Goal: Contribute content: Contribute content

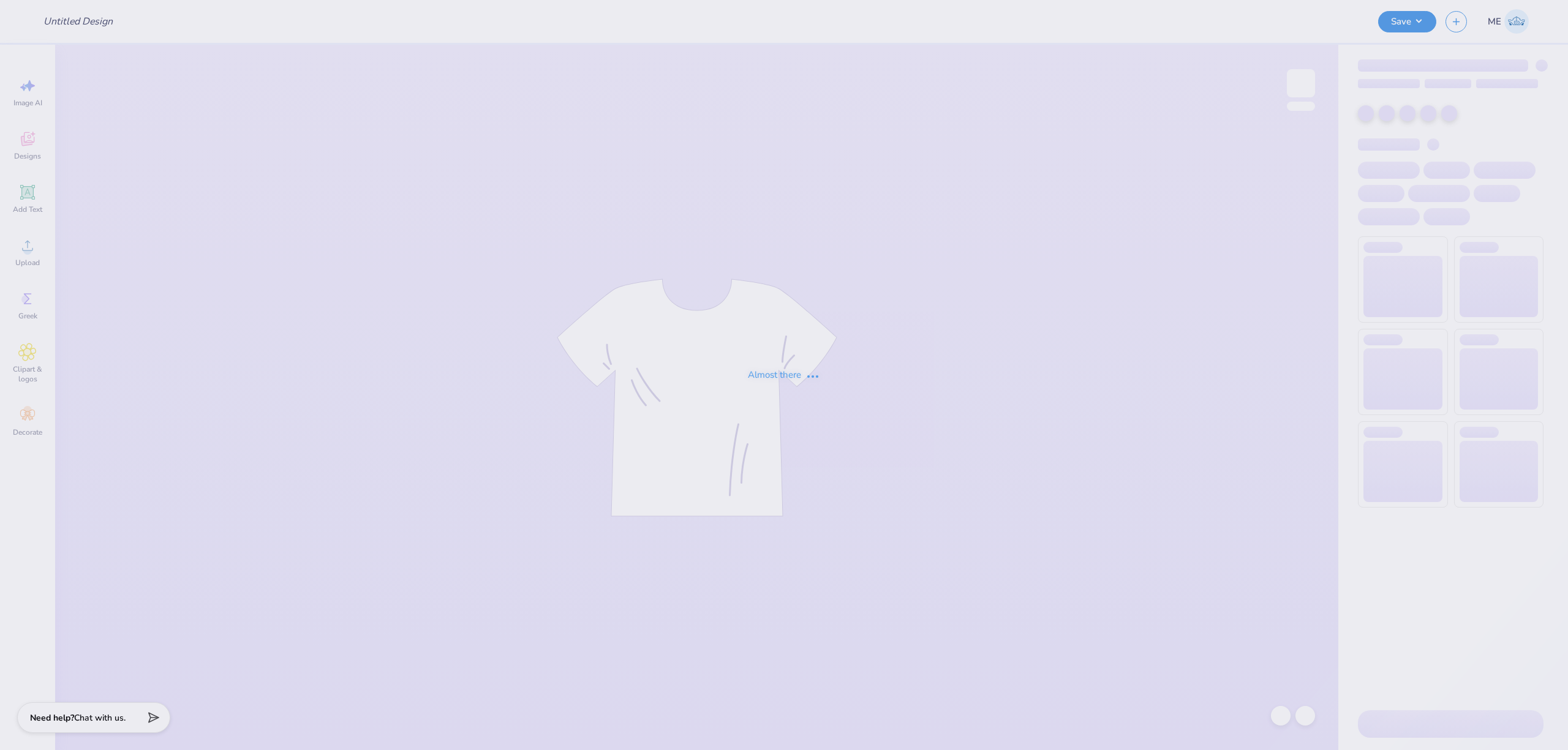
type input "ETA muggin shirts"
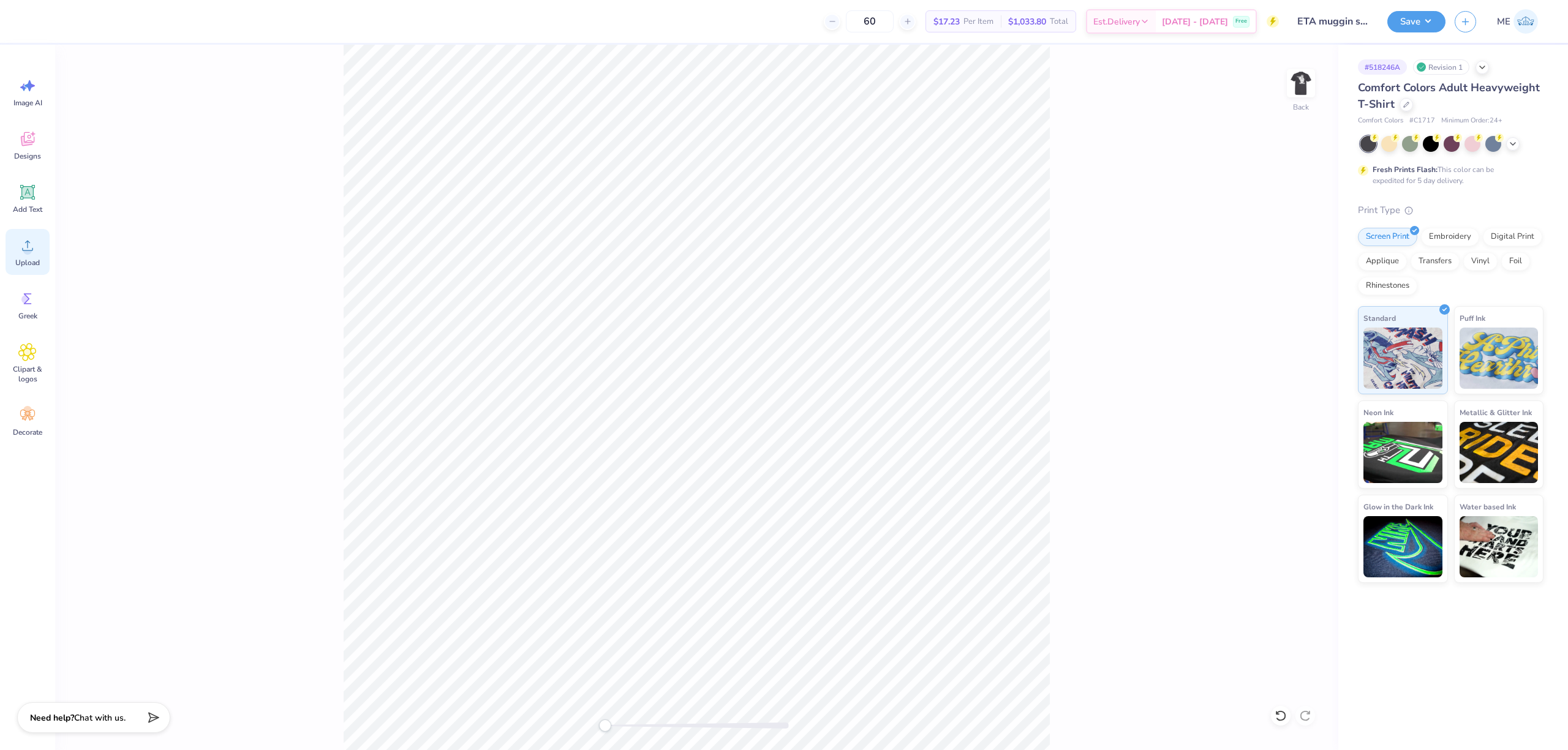
click at [37, 250] on div "Upload" at bounding box center [27, 252] width 44 height 46
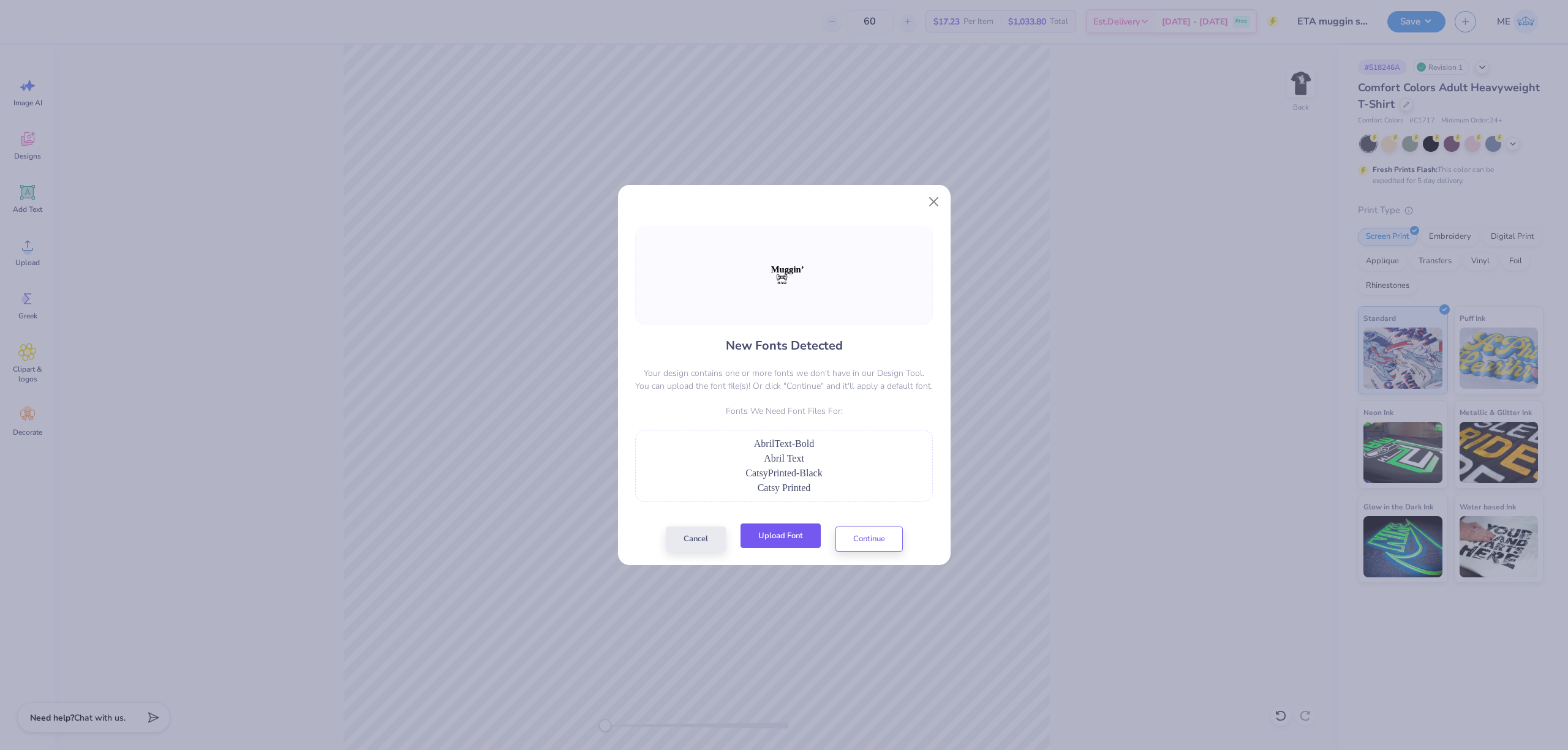
click at [791, 536] on button "Upload Font" at bounding box center [781, 535] width 80 height 25
click at [776, 540] on button "Upload Font" at bounding box center [781, 535] width 80 height 25
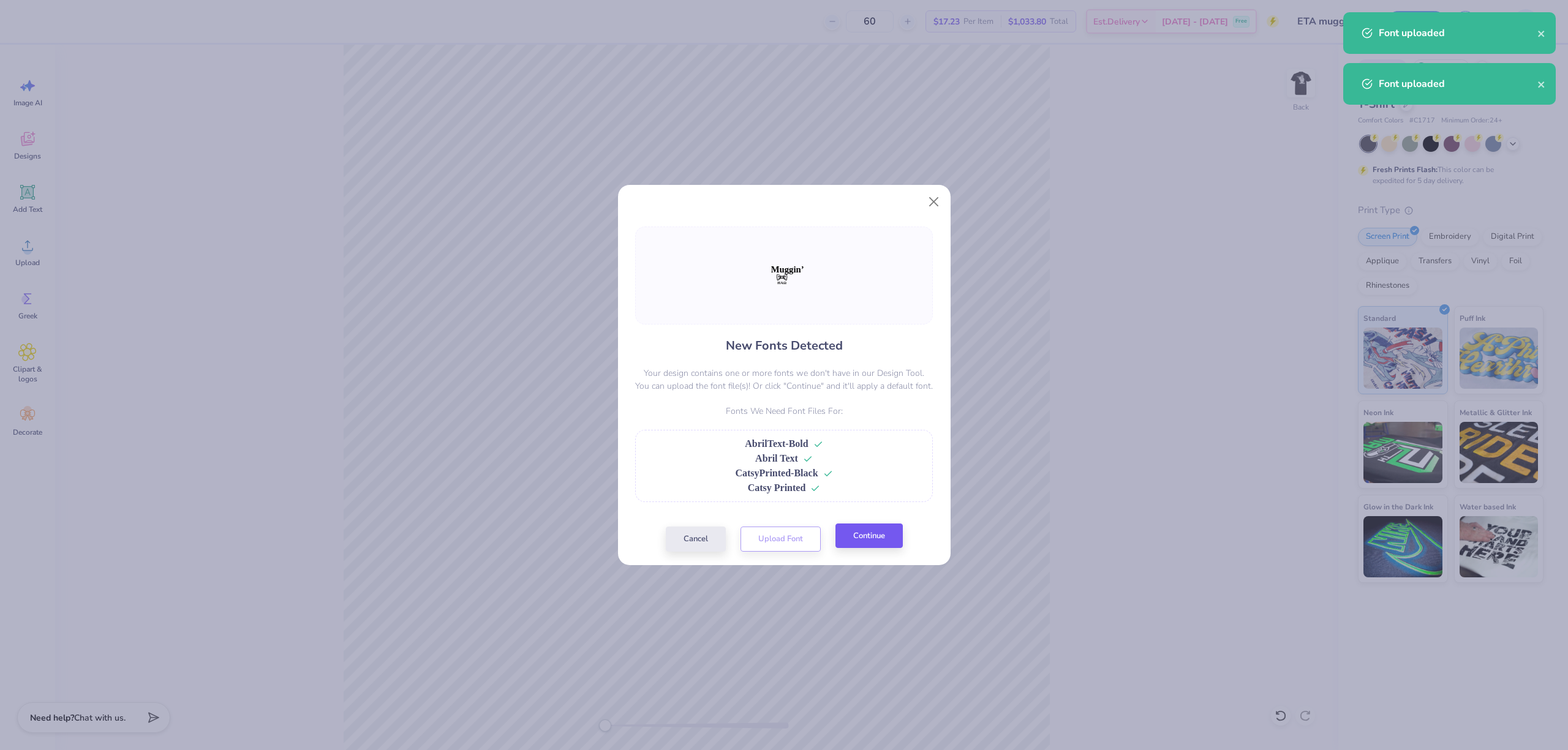
click at [895, 552] on div "Cancel Upload Font Continue" at bounding box center [784, 539] width 237 height 25
click at [883, 533] on button "Continue" at bounding box center [869, 535] width 68 height 25
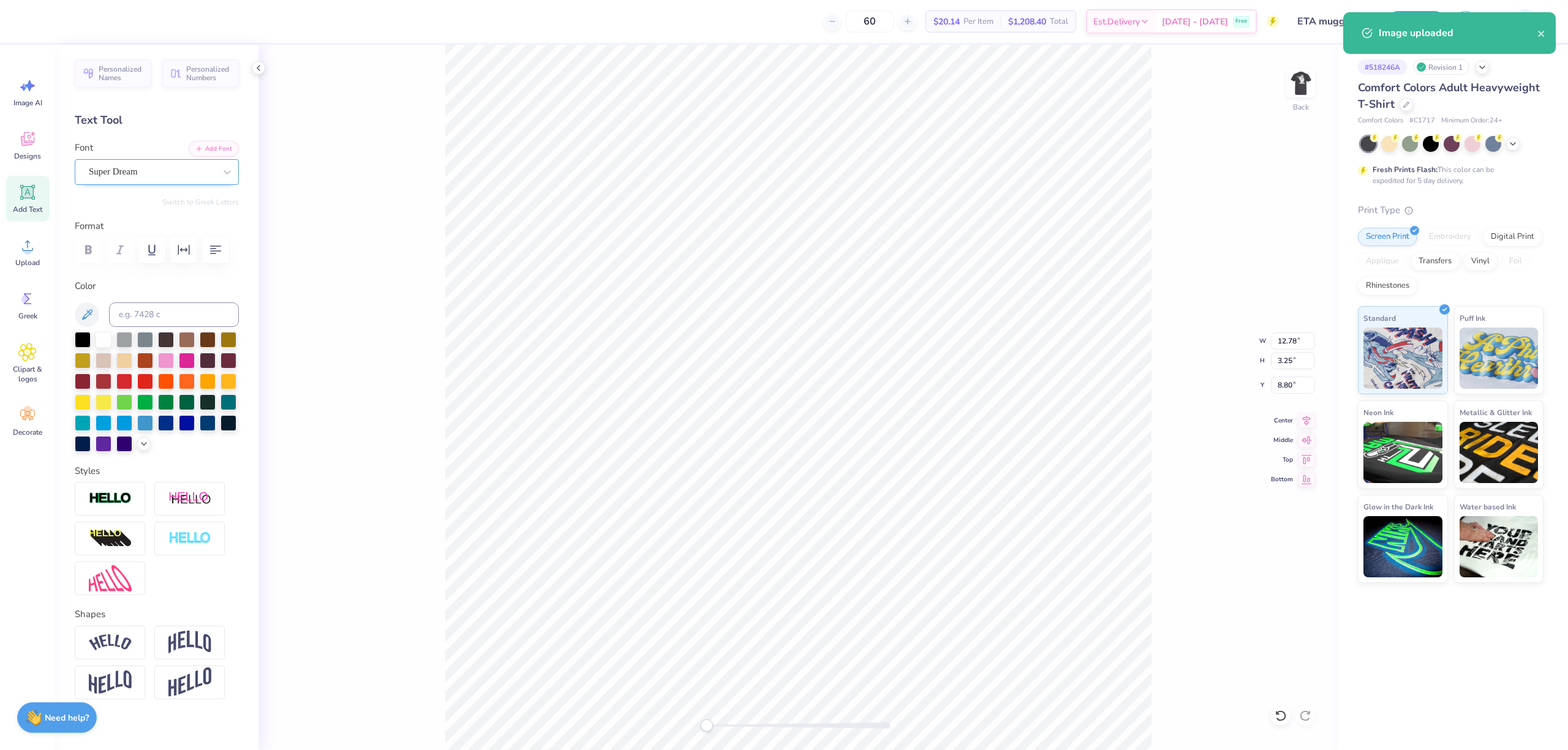
click at [157, 167] on div "Super Dream" at bounding box center [152, 172] width 129 height 19
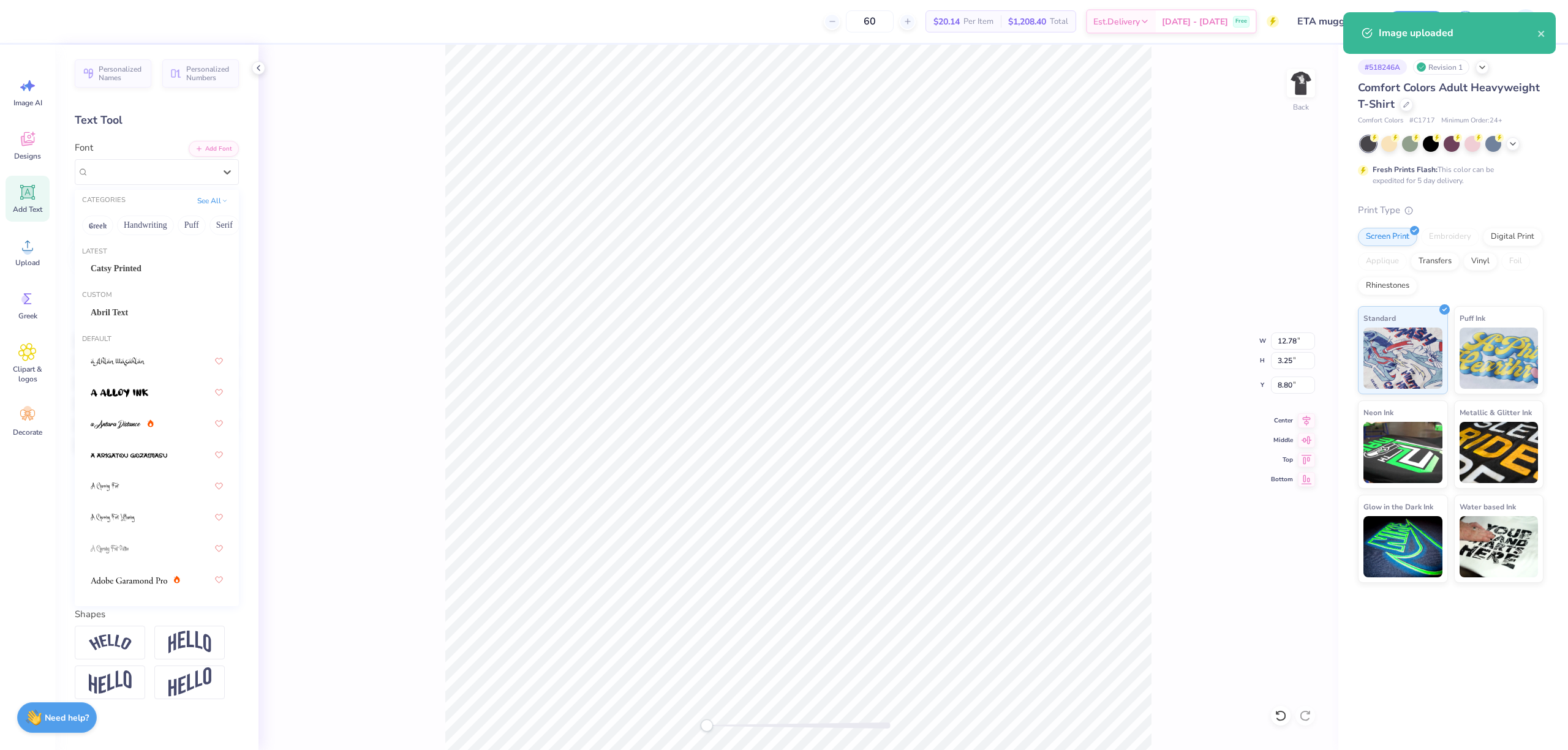
click at [123, 265] on div "Catsy Printed" at bounding box center [156, 269] width 132 height 13
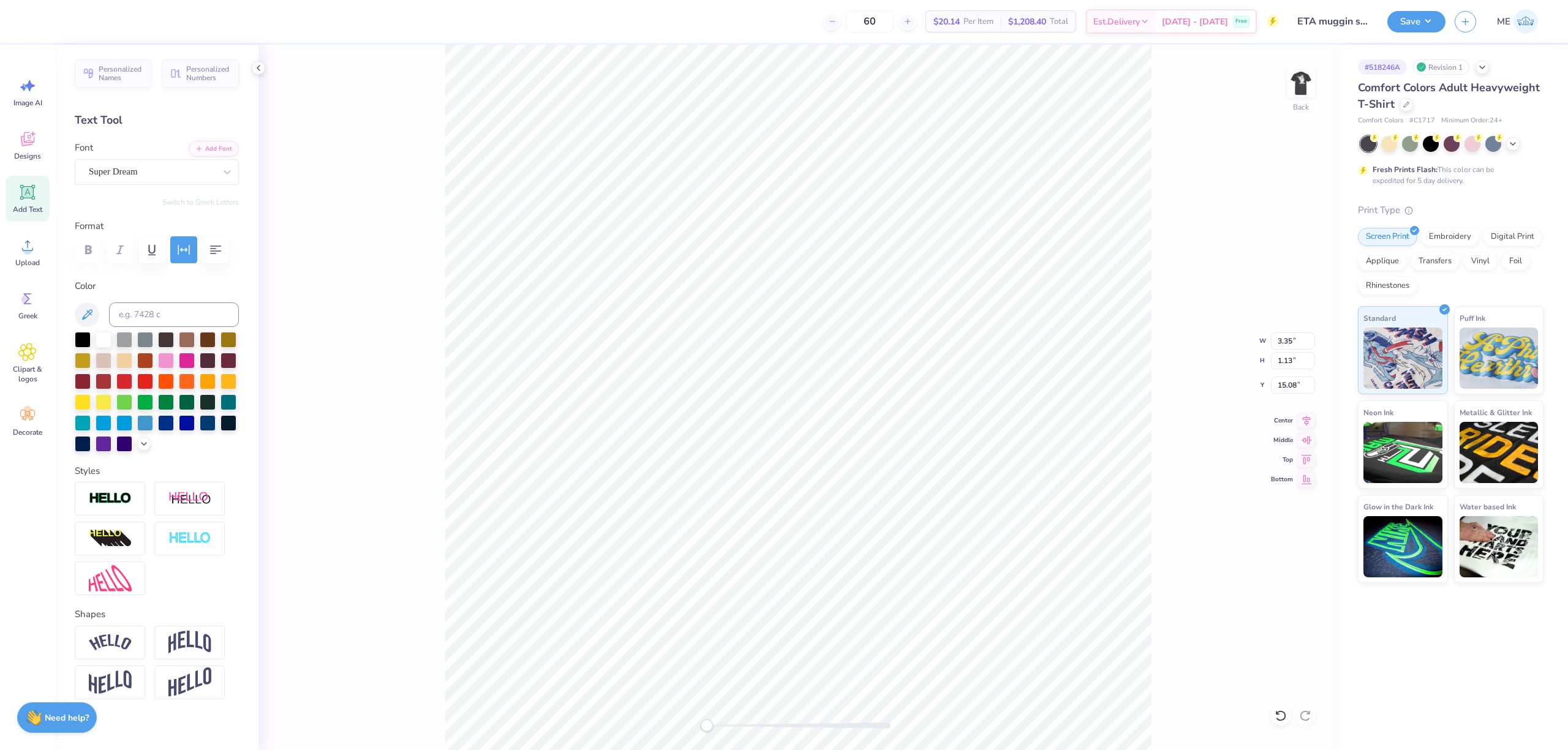
type input "3.35"
type input "1.13"
type input "15.08"
click at [157, 179] on div at bounding box center [152, 172] width 126 height 16
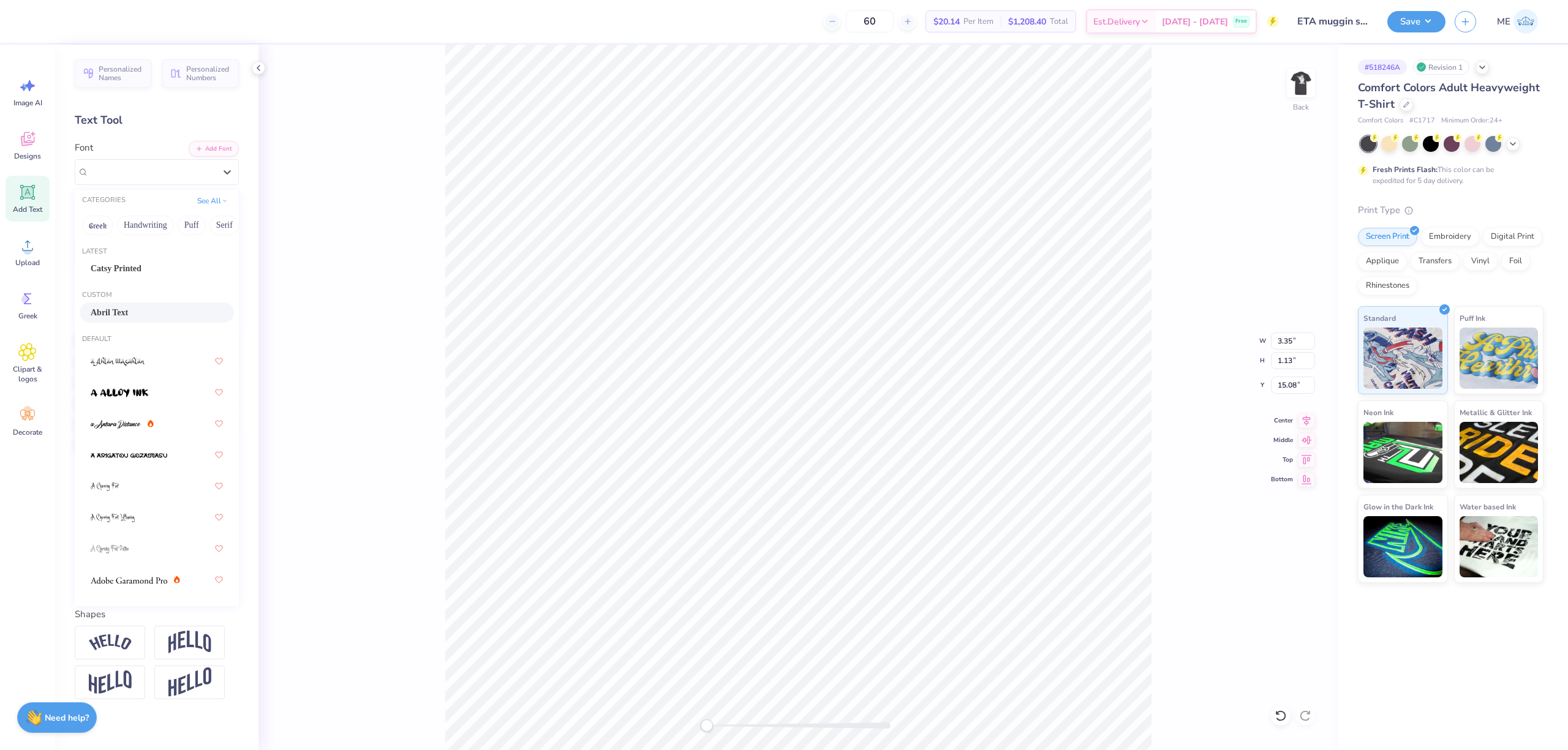
click at [115, 312] on span "Abril Text" at bounding box center [109, 312] width 37 height 13
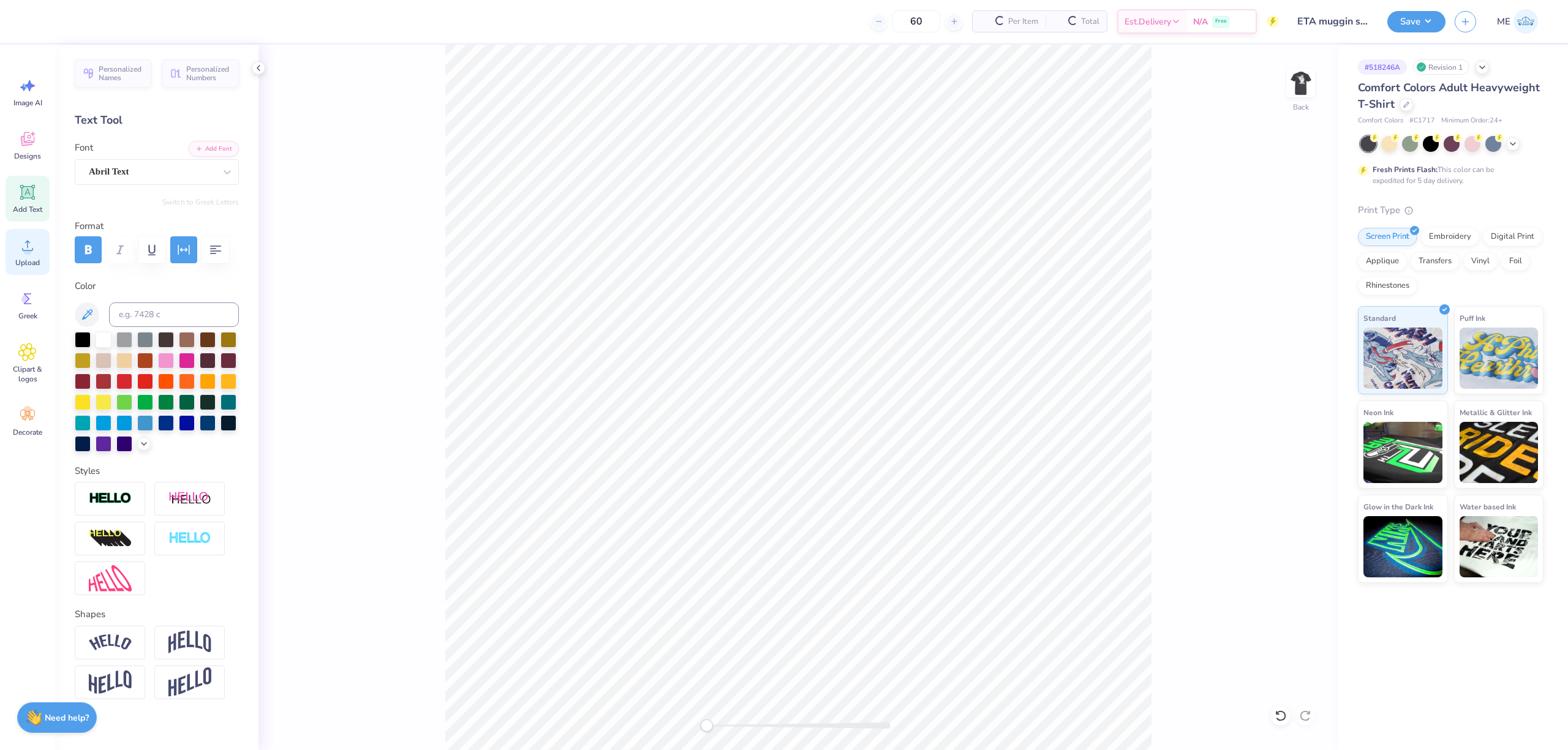
click at [19, 248] on icon at bounding box center [27, 246] width 18 height 18
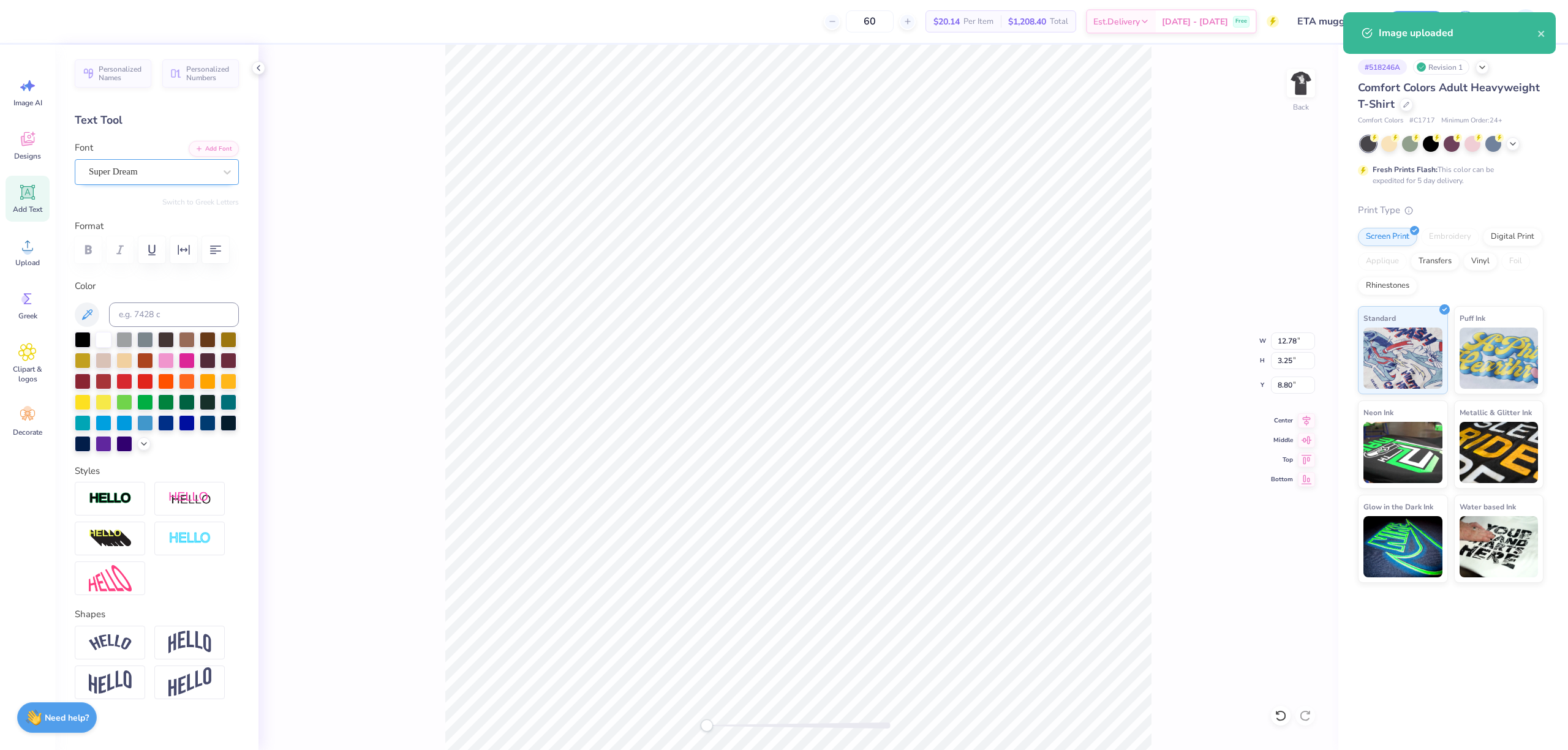
click at [189, 180] on div "Super Dream" at bounding box center [152, 172] width 129 height 19
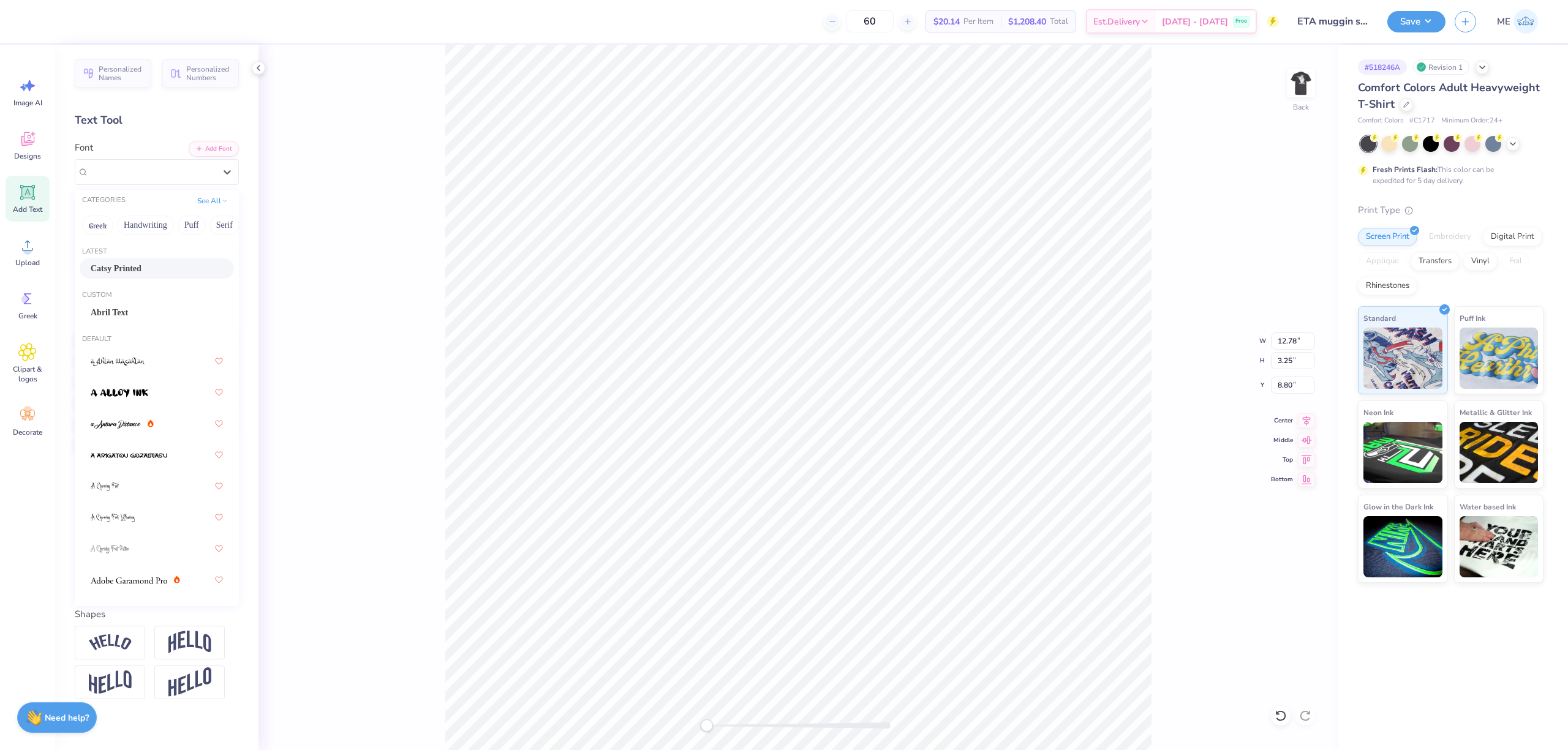
click at [155, 263] on div "Catsy Printed" at bounding box center [156, 269] width 132 height 13
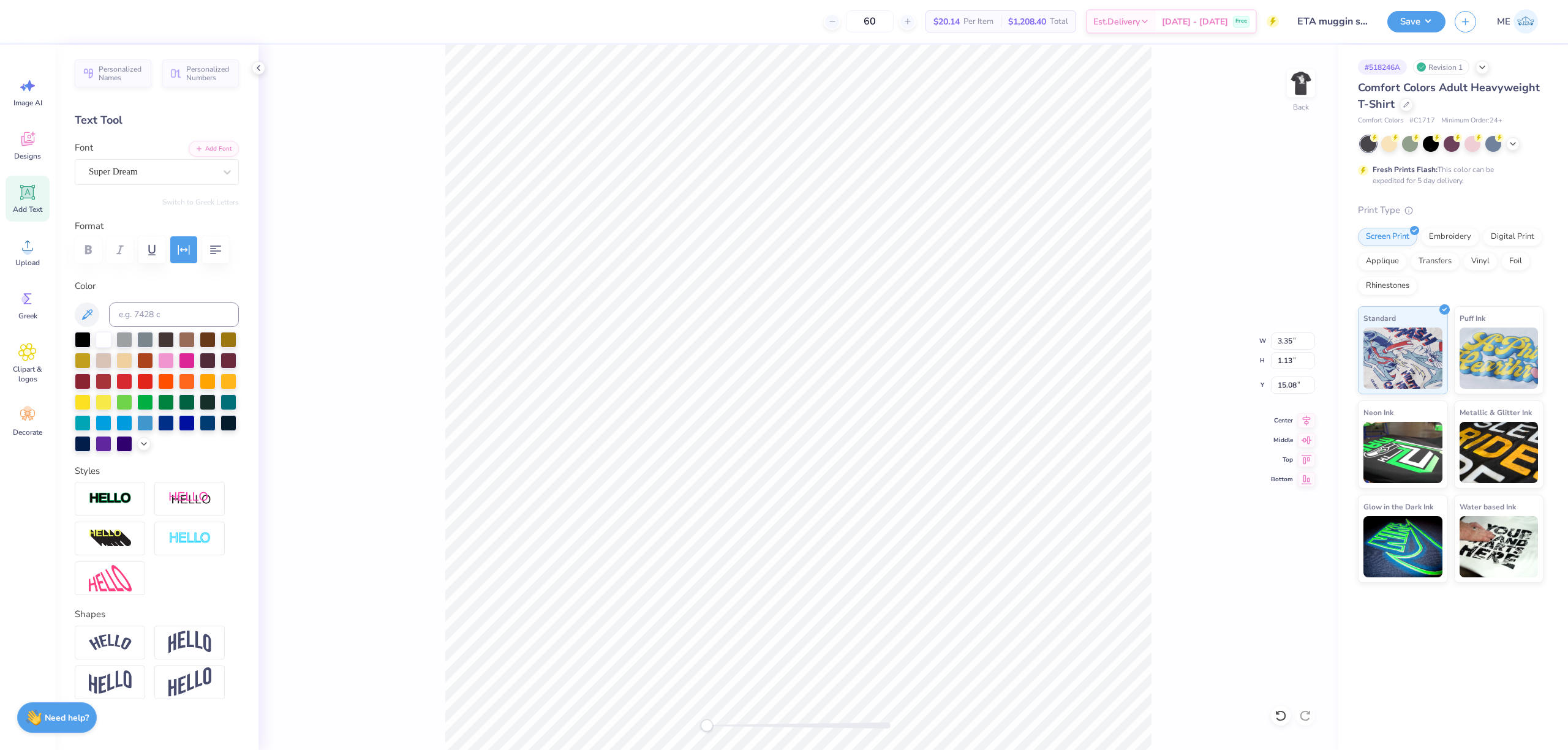
scroll to position [13, 1]
click at [96, 169] on div "Super Dream" at bounding box center [152, 172] width 129 height 19
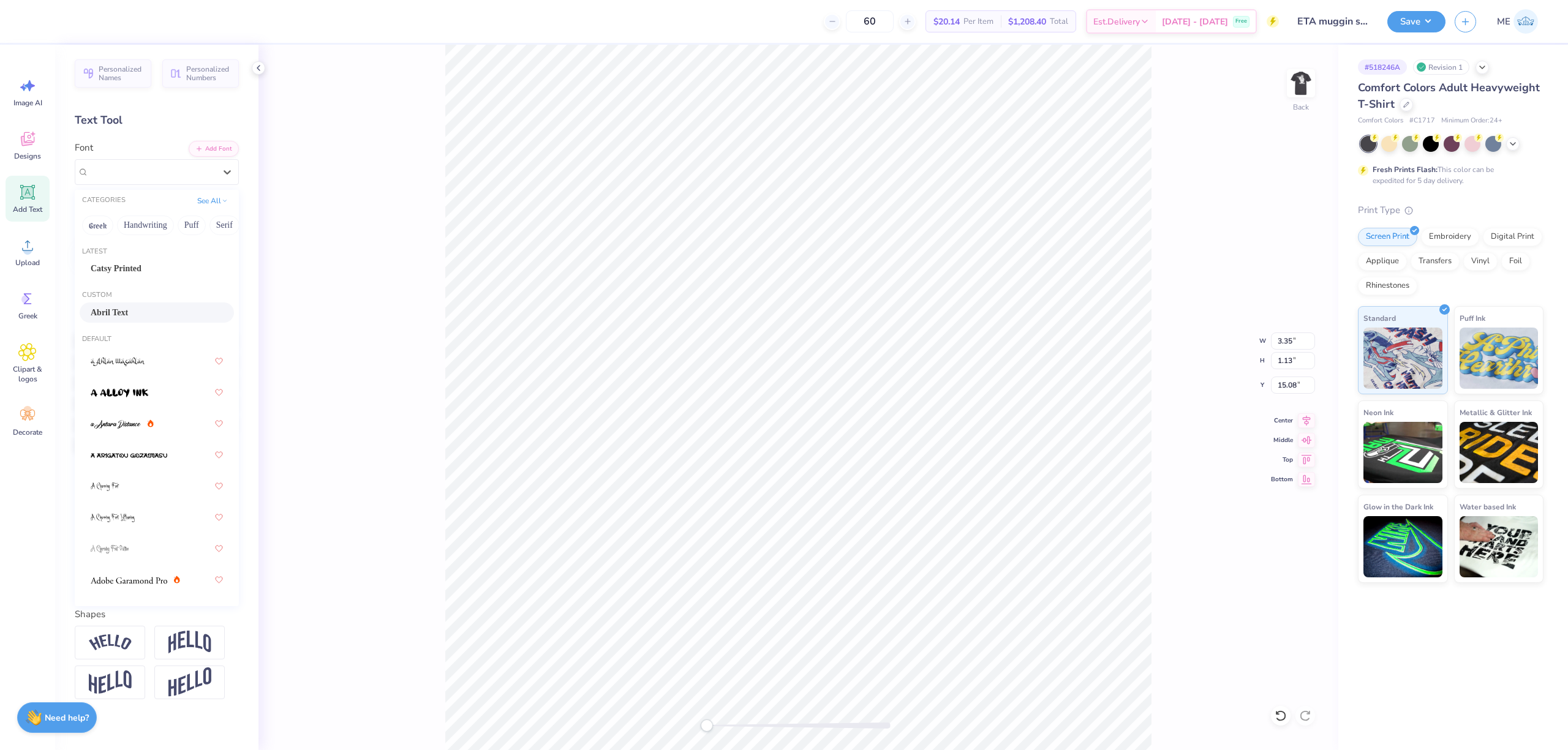
click at [127, 304] on div "Abril Text" at bounding box center [156, 312] width 154 height 20
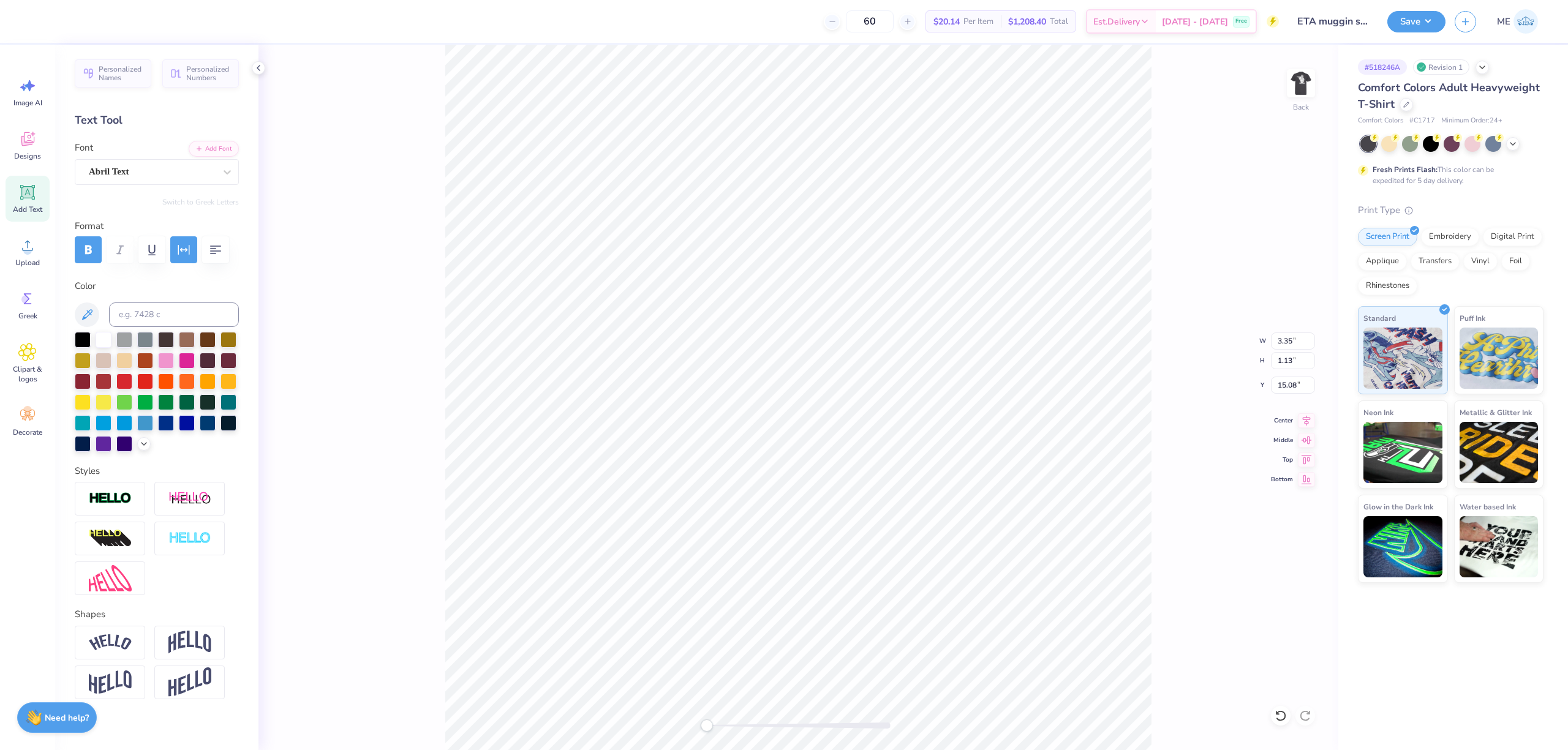
paste textarea "Ω"
type textarea "HAΩ"
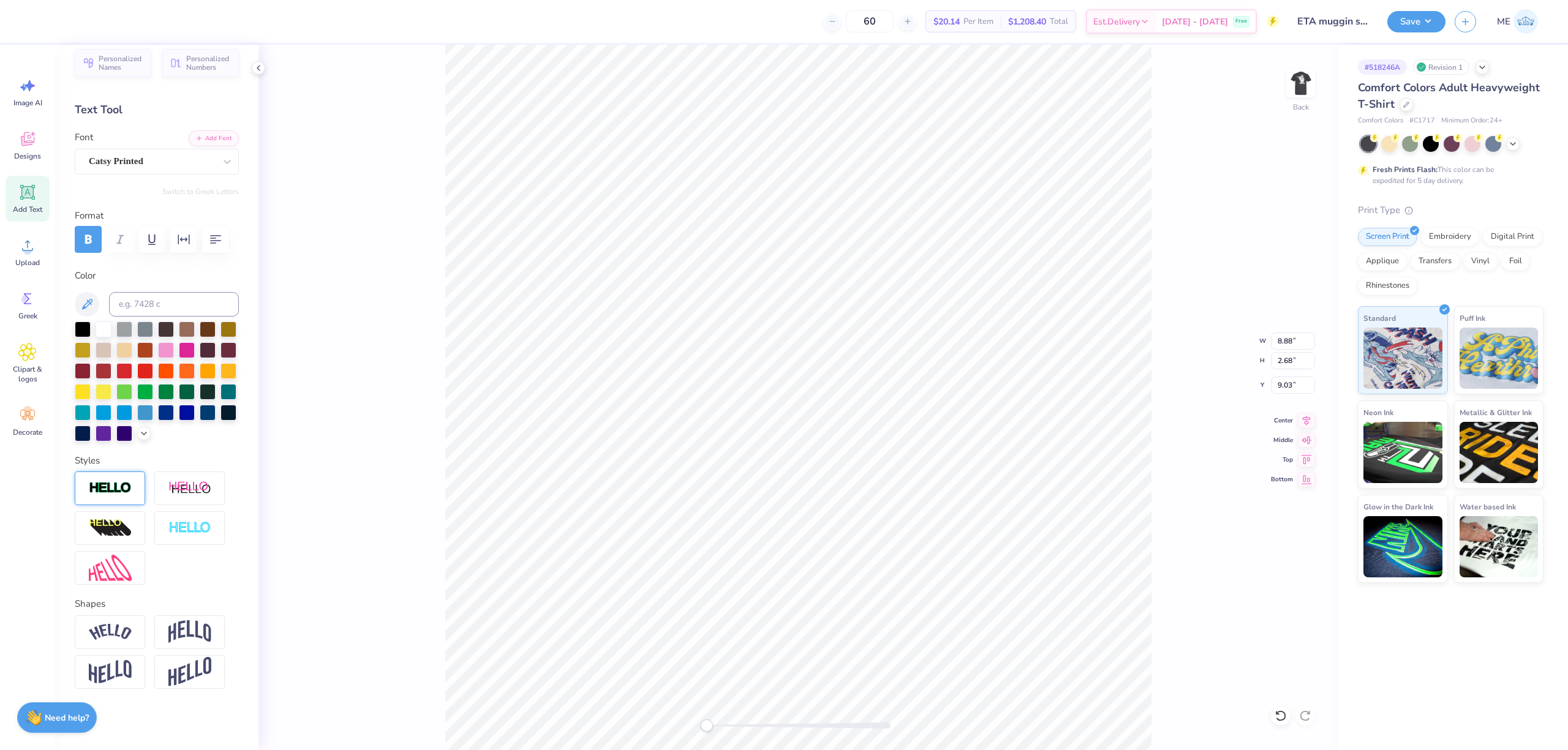
scroll to position [64, 0]
click at [118, 635] on img at bounding box center [110, 632] width 43 height 16
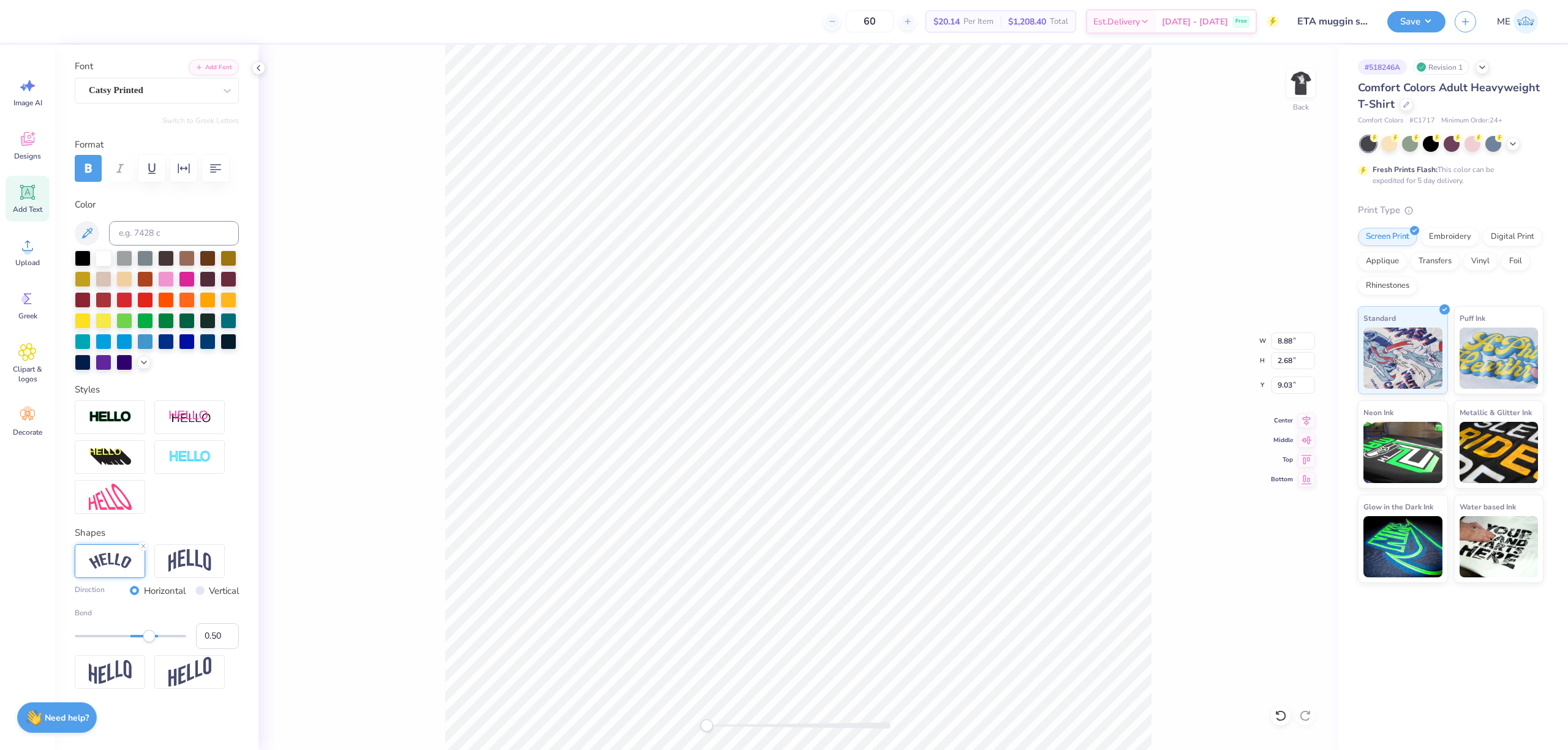
scroll to position [135, 0]
type input "0.28"
click at [139, 635] on div "Accessibility label" at bounding box center [138, 636] width 12 height 12
drag, startPoint x: 207, startPoint y: 633, endPoint x: 151, endPoint y: 621, distance: 57.3
click at [151, 621] on div "Bend 0.28" at bounding box center [157, 629] width 164 height 42
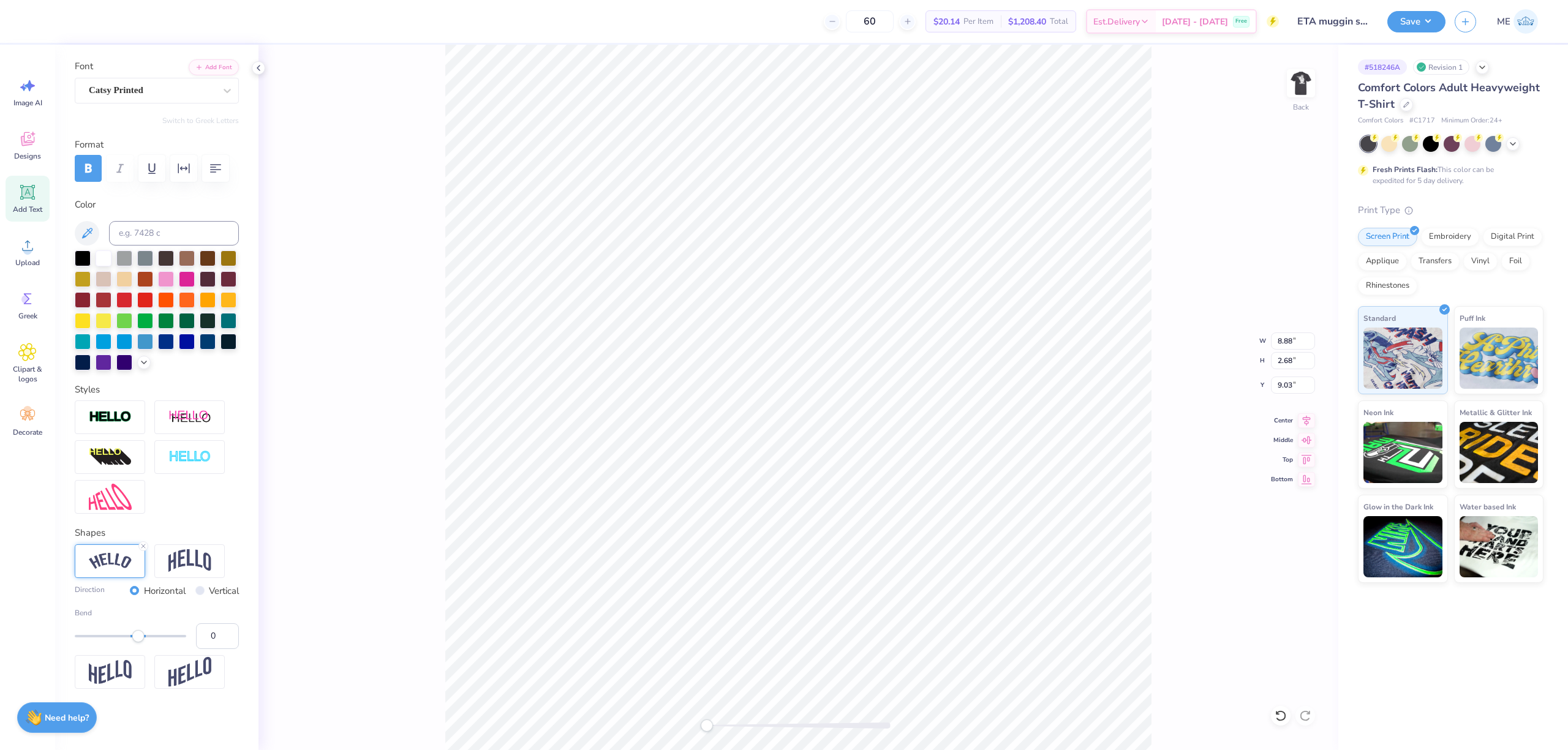
type input "0.4"
type input "7.10"
type input "1.58"
type input "10.04"
click at [1311, 419] on icon at bounding box center [1306, 419] width 17 height 15
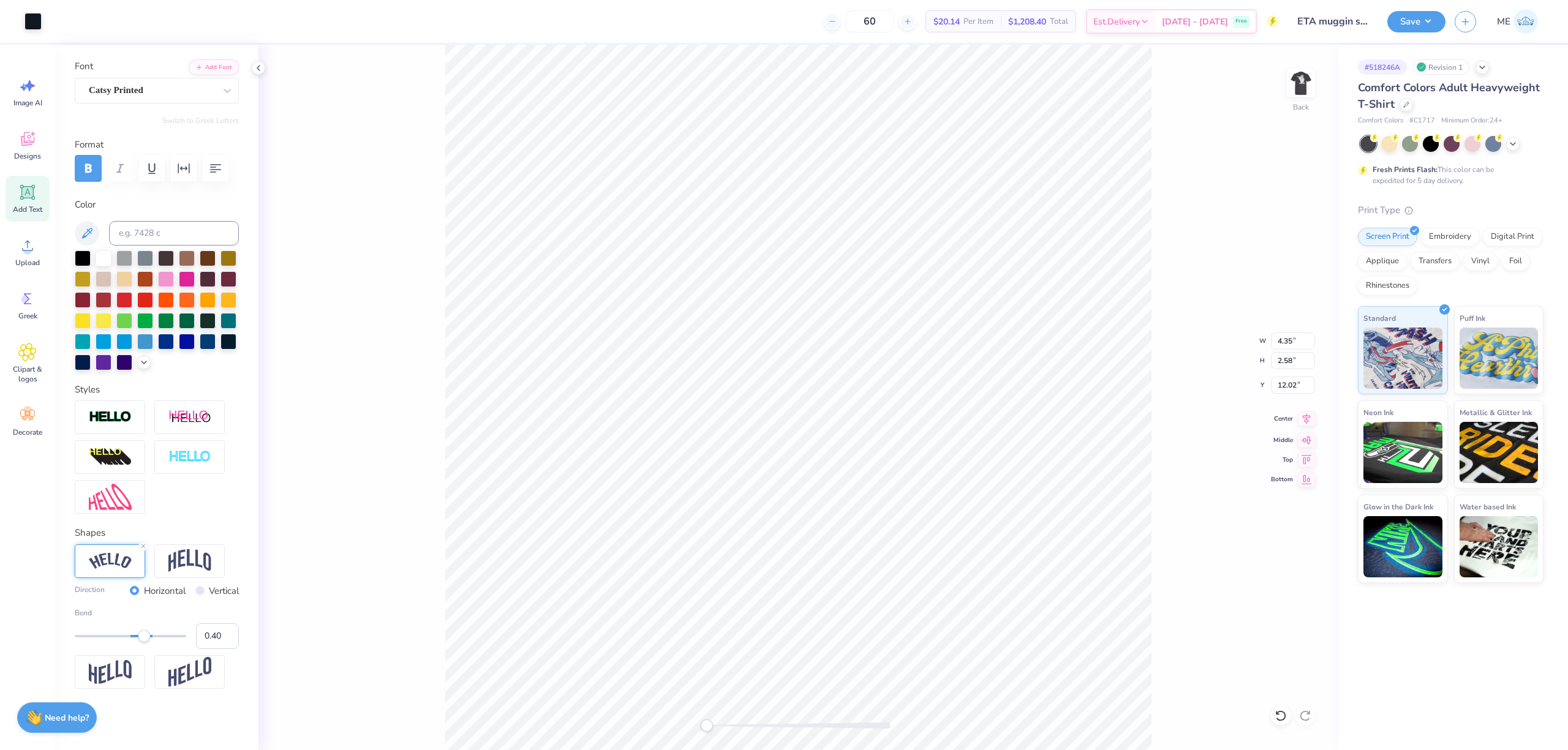
click at [1307, 419] on icon at bounding box center [1306, 419] width 17 height 15
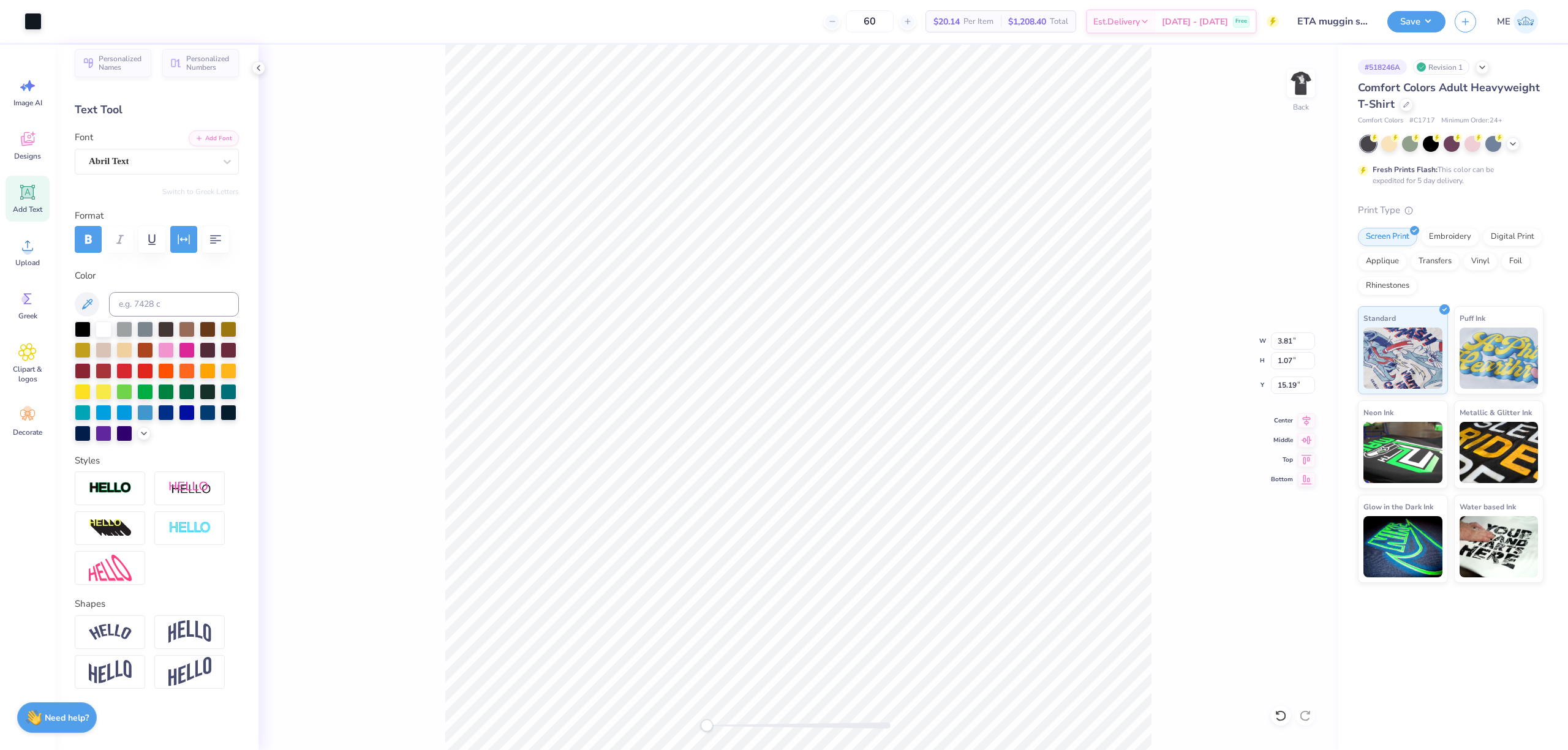
scroll to position [64, 0]
click at [1297, 343] on input "7.10" at bounding box center [1292, 341] width 44 height 17
type input "3.50"
type input "2.67"
type input "11.42"
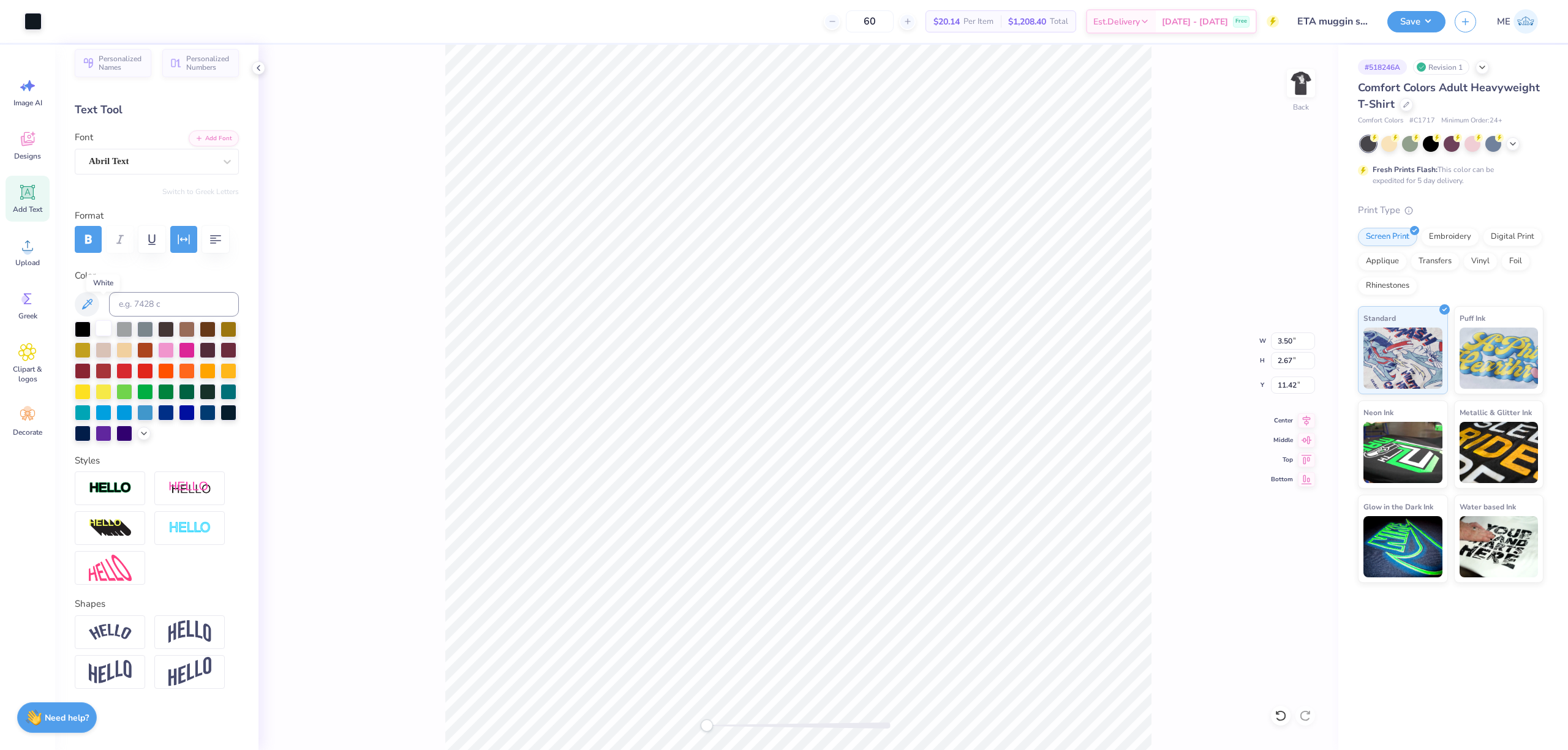
click at [96, 321] on div at bounding box center [103, 328] width 16 height 16
type input "2.05"
type textarea "HAΩ"
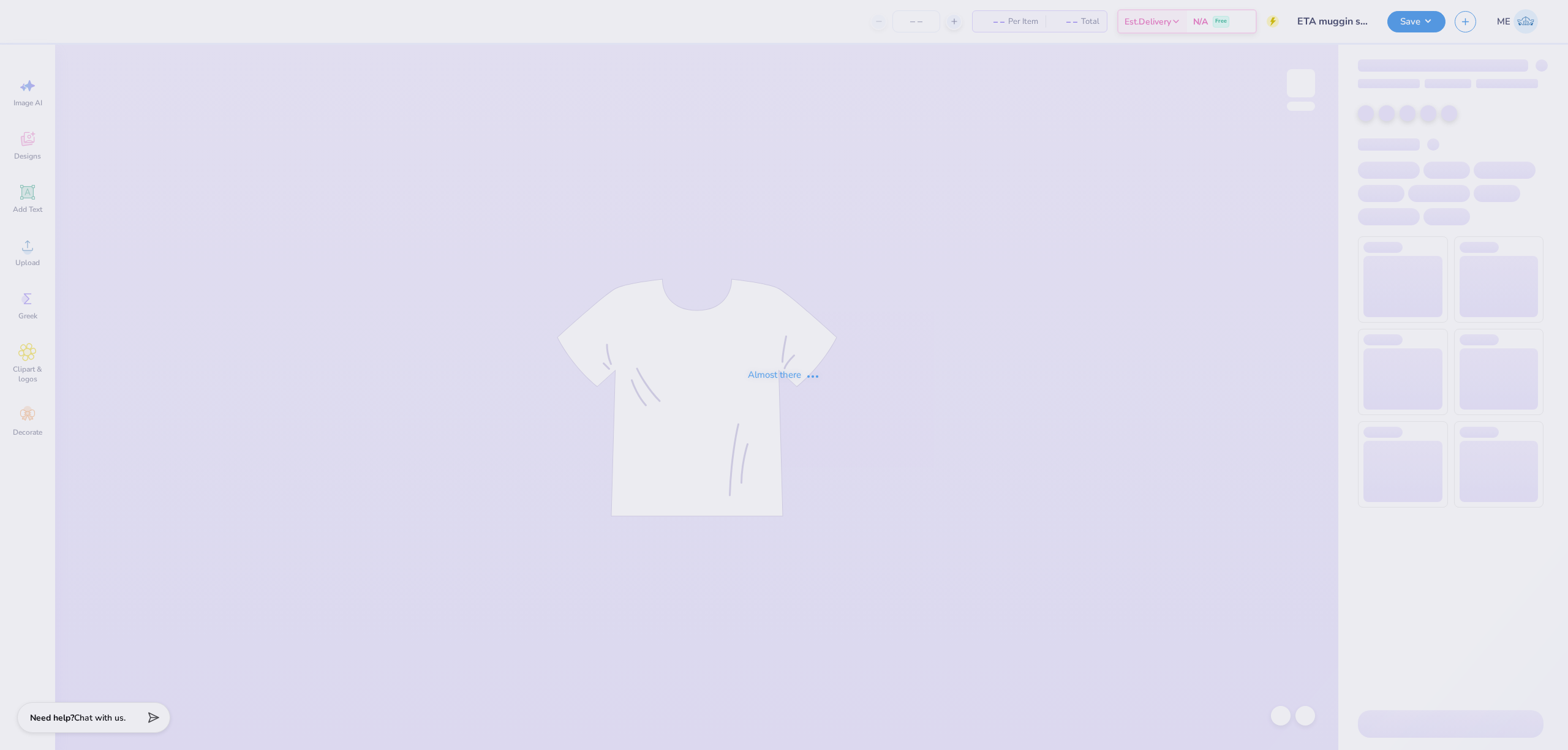
type input "60"
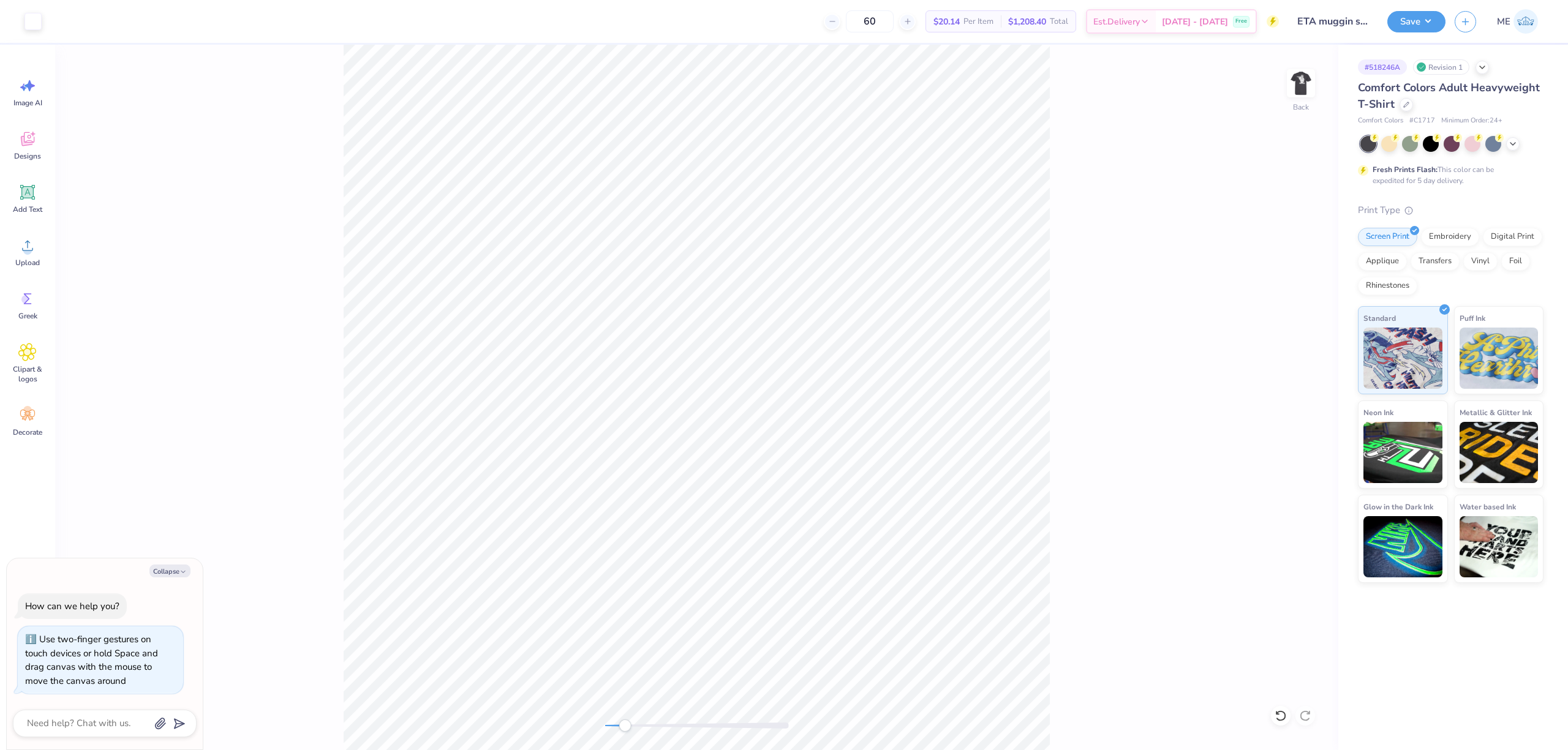
click at [627, 716] on div "Back" at bounding box center [696, 397] width 1283 height 705
type textarea "x"
type input "0.30"
type input "0.29"
type input "7.20"
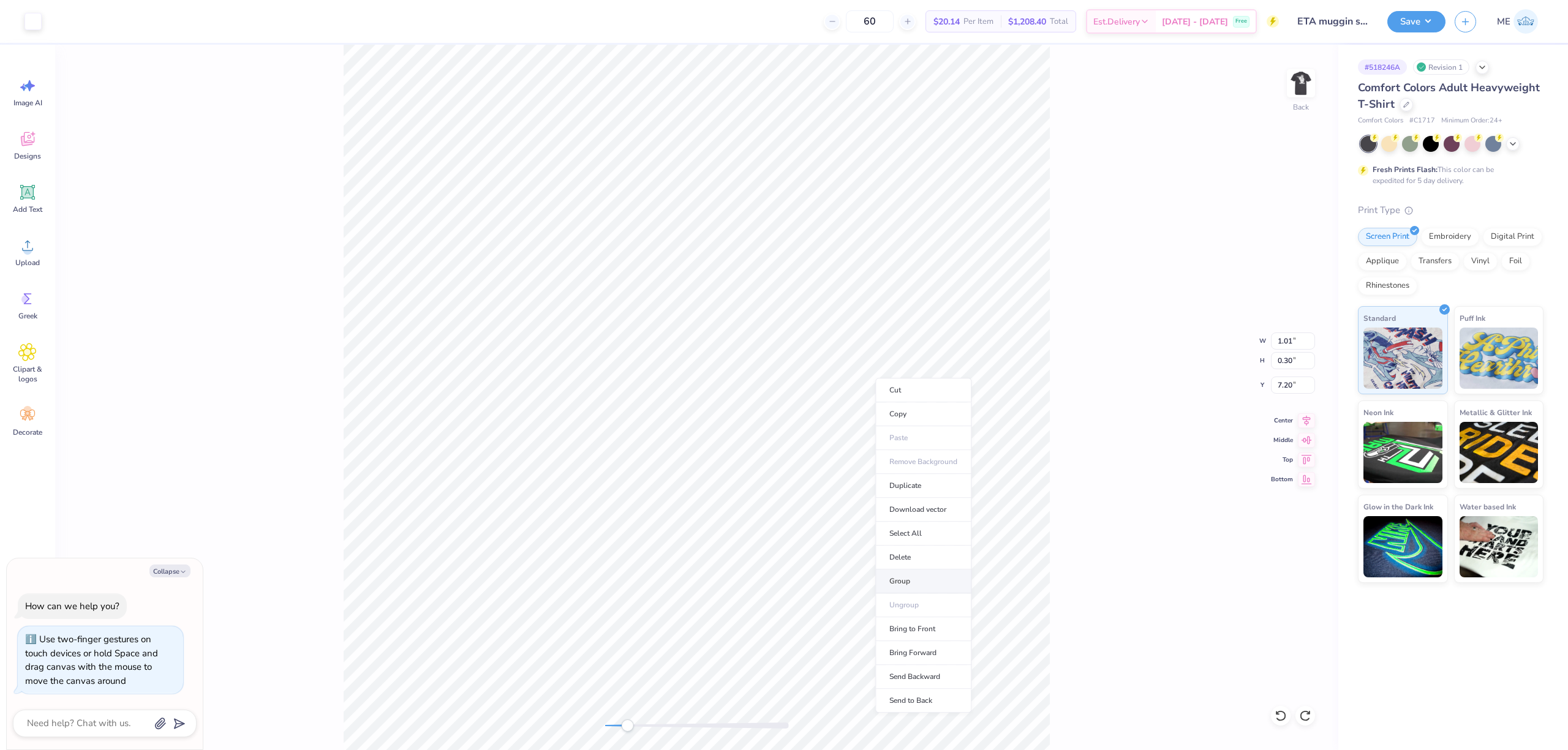
click at [907, 581] on li "Group" at bounding box center [922, 582] width 96 height 24
click at [909, 470] on li "Group" at bounding box center [922, 473] width 96 height 24
click at [584, 717] on div "Back" at bounding box center [696, 397] width 1283 height 705
type textarea "x"
click at [1282, 341] on input "2.54" at bounding box center [1292, 341] width 44 height 17
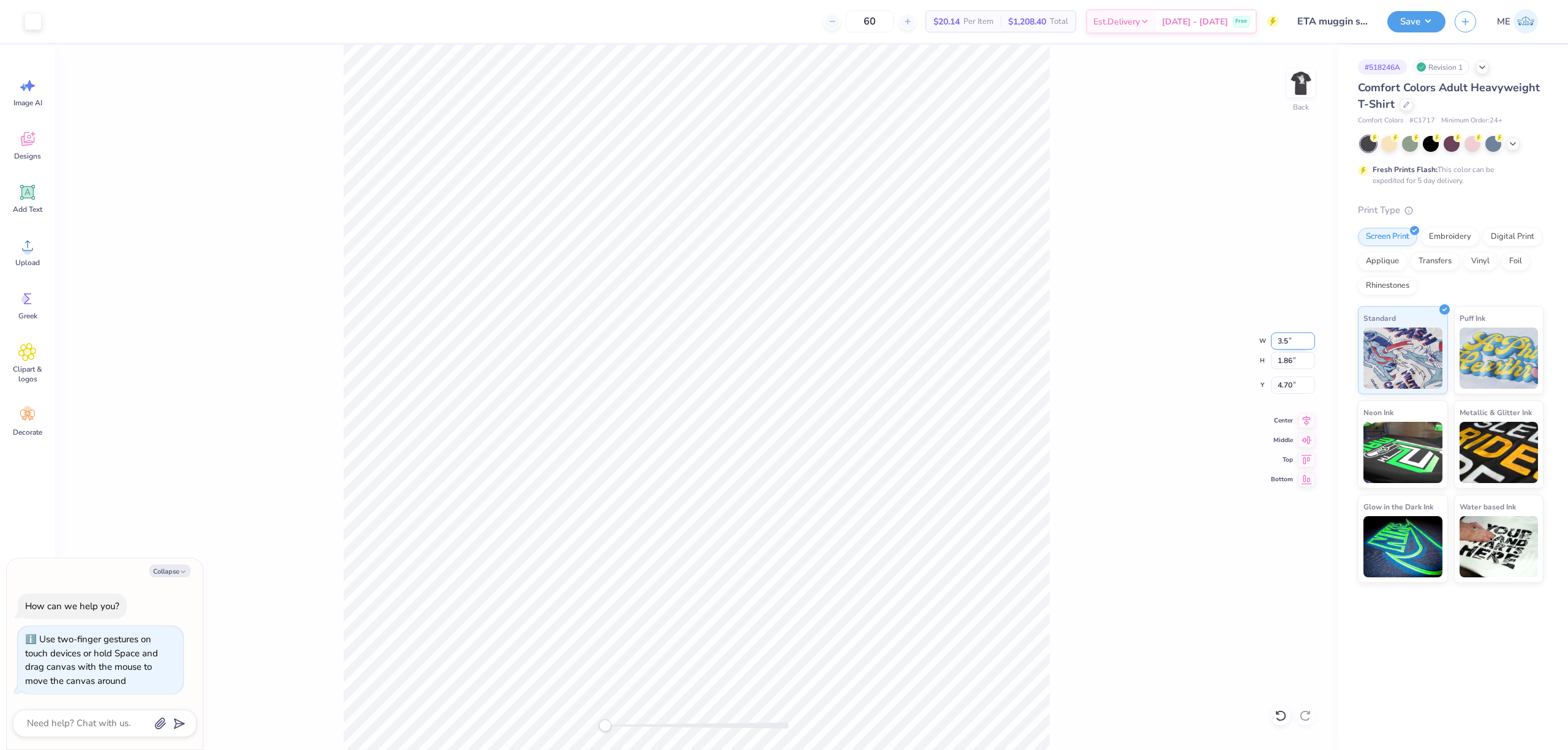
type input "3.5"
type textarea "x"
type input "3.50"
type input "2.57"
click at [1292, 378] on input "4.35" at bounding box center [1292, 385] width 44 height 17
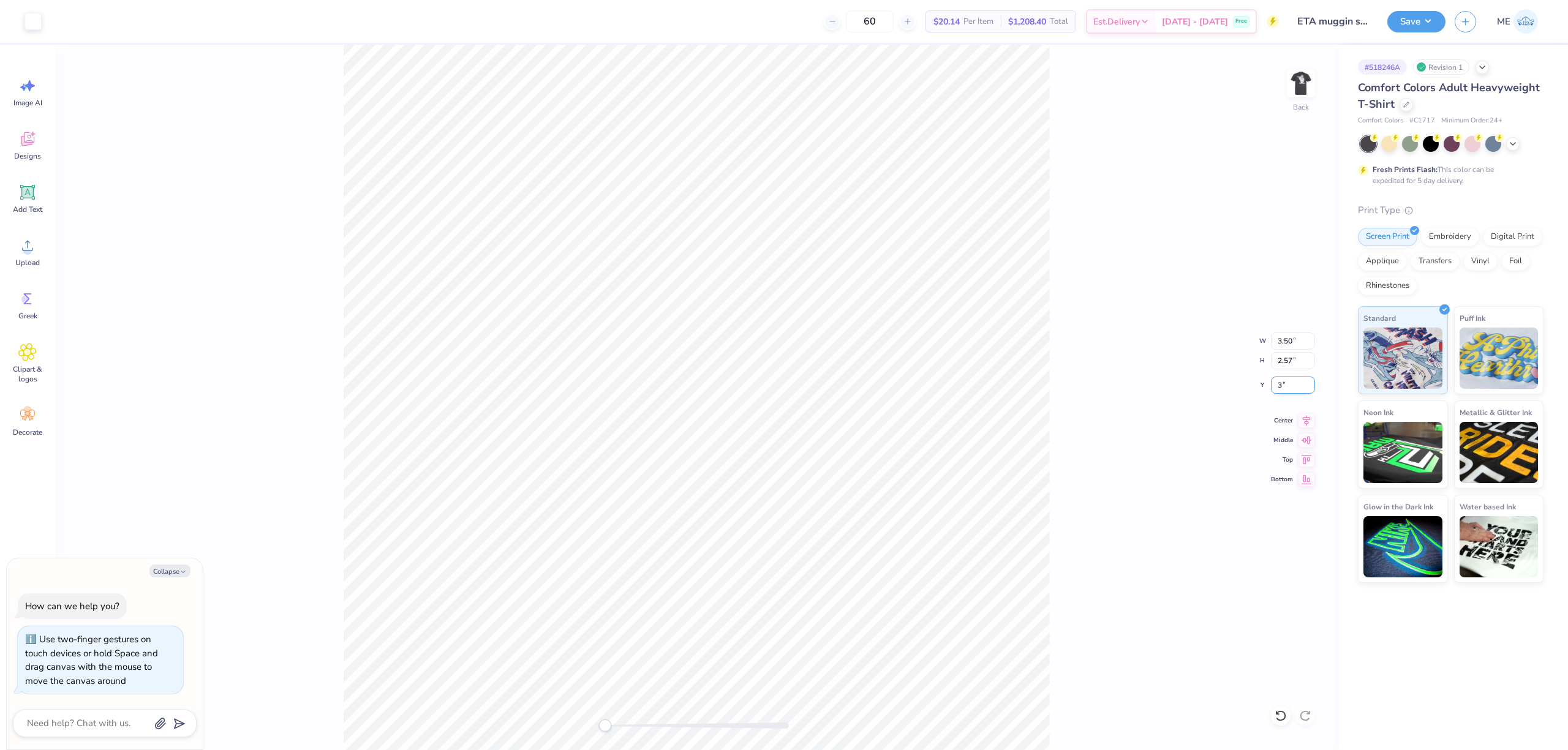
type input "3"
type textarea "x"
type input "3.00"
click at [1296, 75] on img at bounding box center [1300, 83] width 49 height 49
click at [17, 256] on div "Upload" at bounding box center [27, 252] width 44 height 46
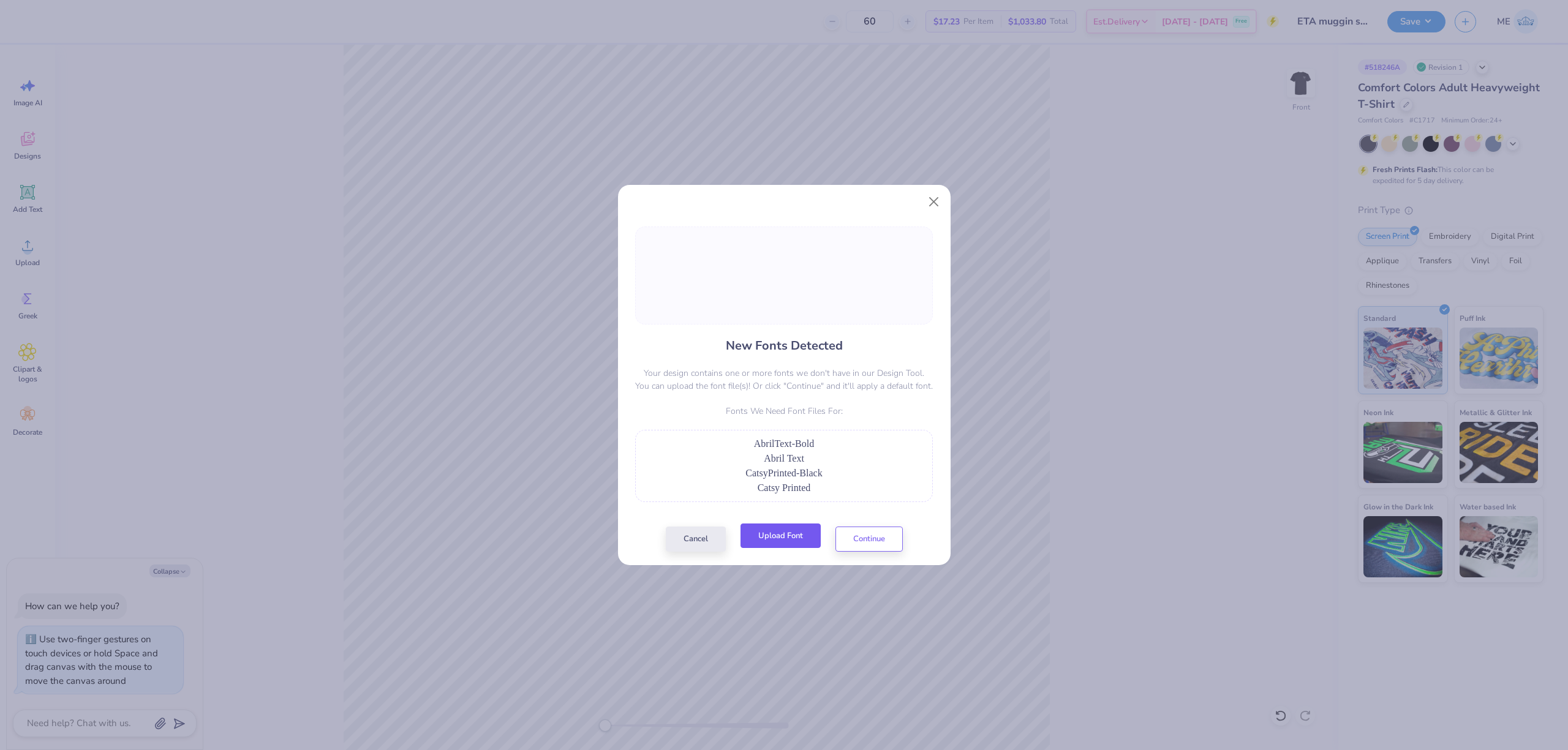
click at [794, 532] on button "Upload Font" at bounding box center [781, 535] width 80 height 25
click at [769, 542] on button "Upload Font" at bounding box center [781, 535] width 80 height 25
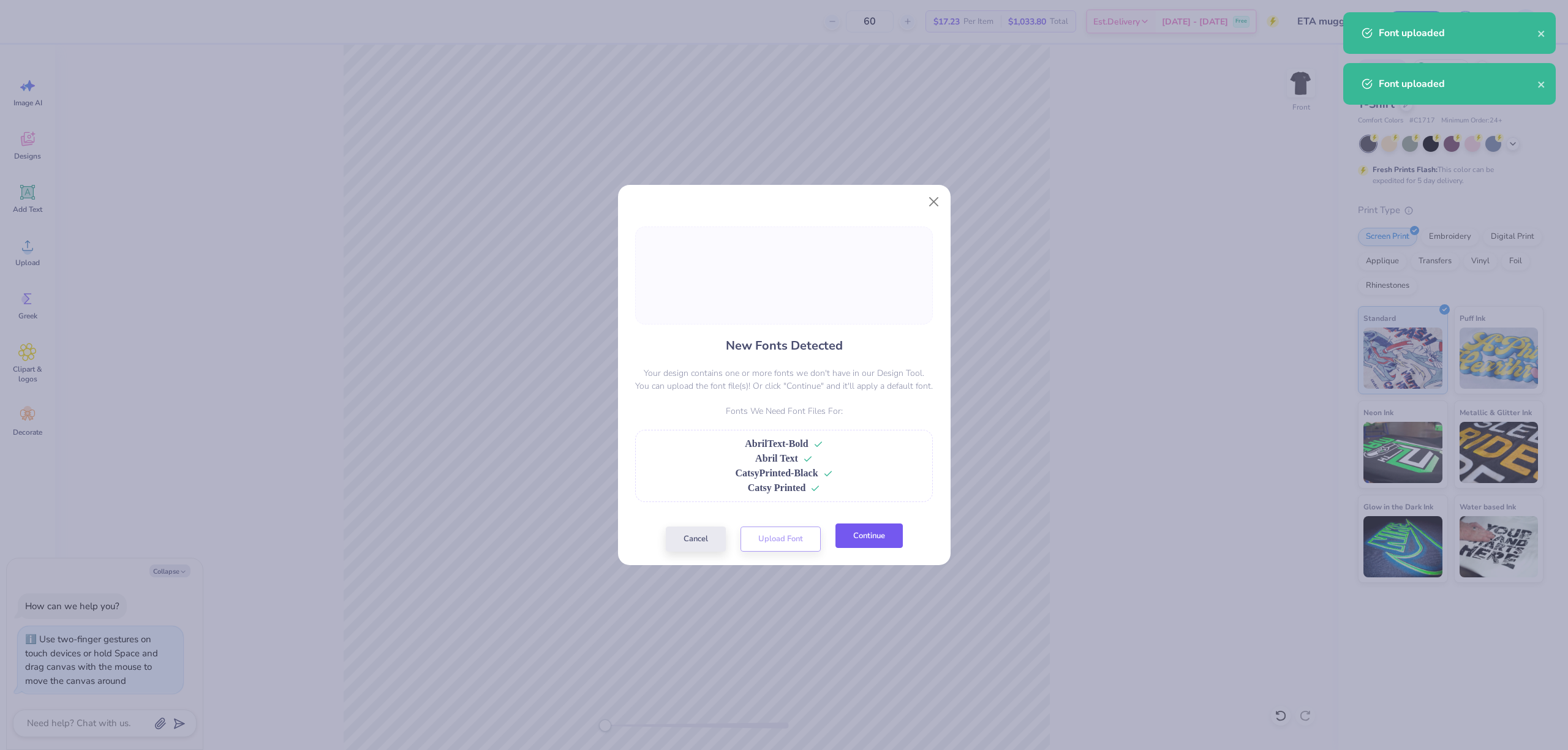
click at [890, 542] on button "Continue" at bounding box center [869, 535] width 68 height 25
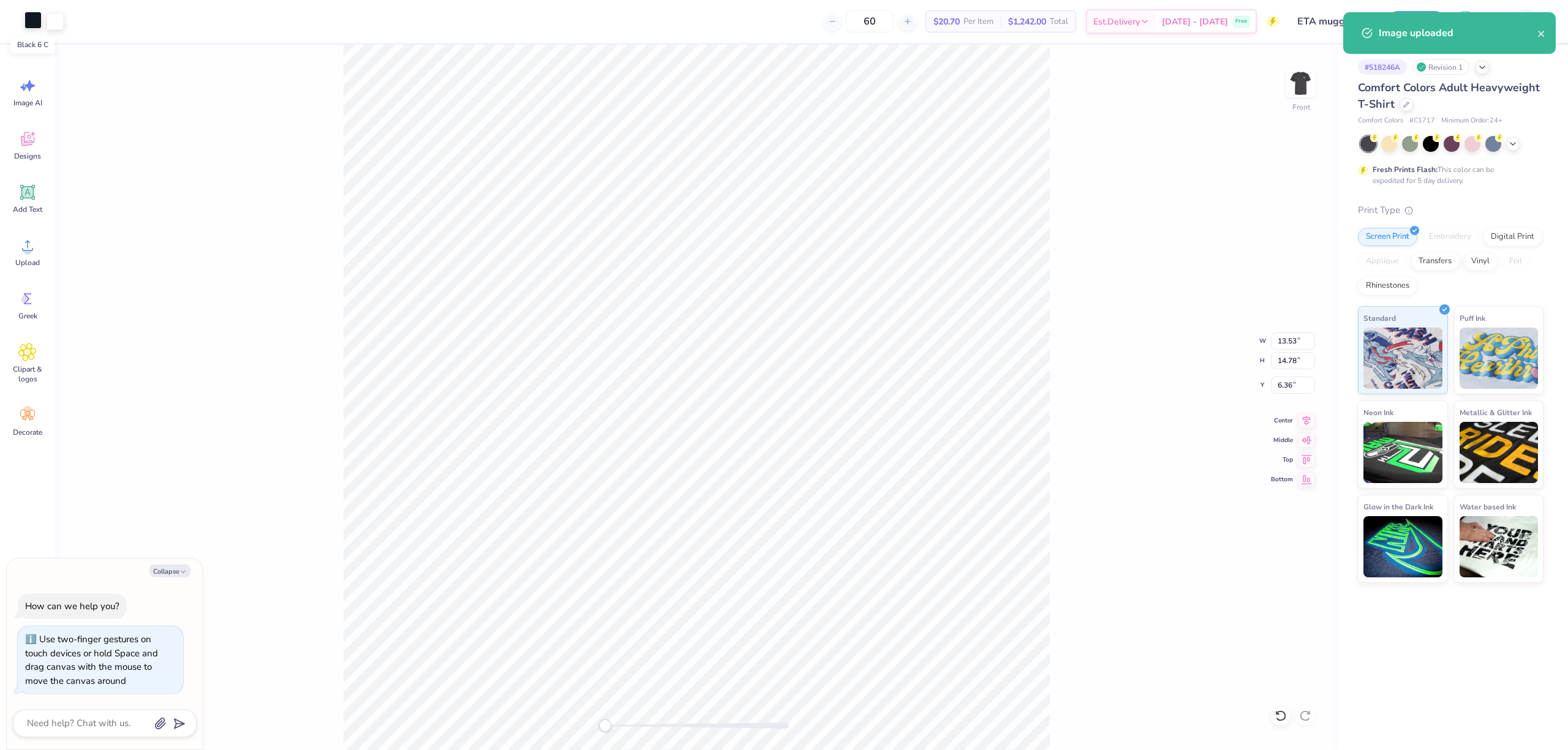
click at [37, 22] on div at bounding box center [33, 20] width 17 height 17
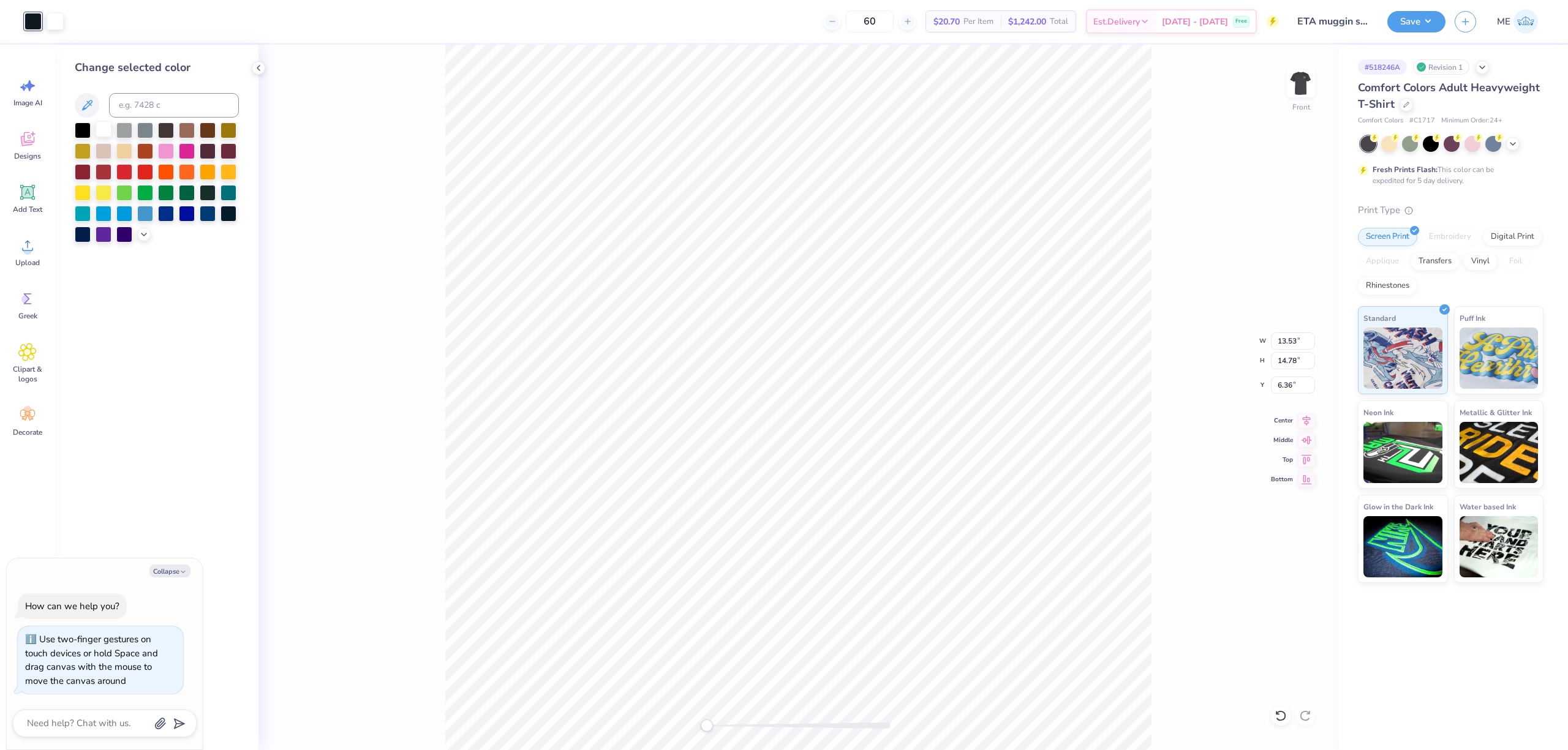
click at [103, 126] on div at bounding box center [103, 129] width 16 height 16
click at [316, 364] on div "Front W 13.53 13.53 " H 14.78 14.78 " Y 6.36 6.36 " Center Middle Top Bottom" at bounding box center [798, 397] width 1079 height 705
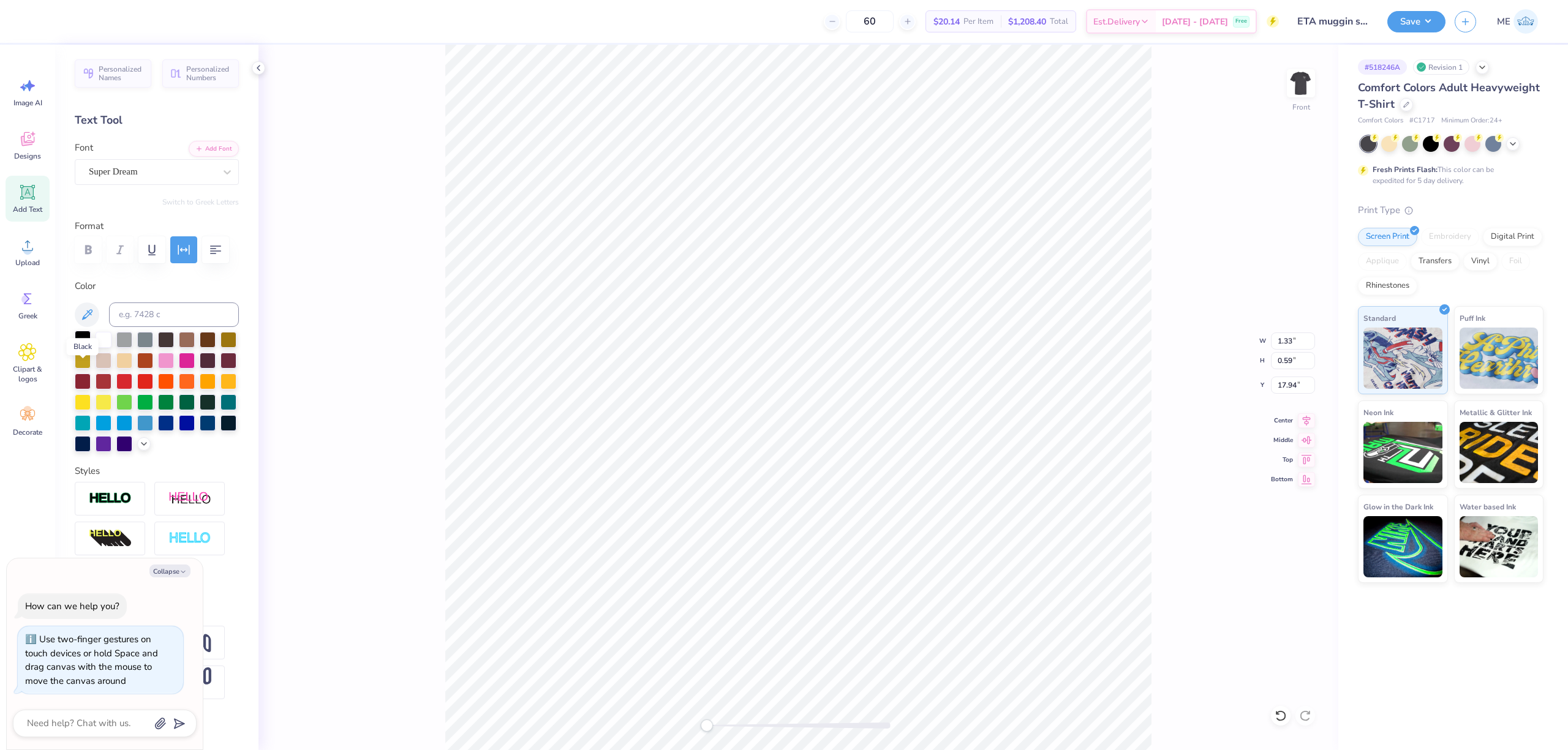
click at [85, 347] on div at bounding box center [82, 338] width 16 height 16
type textarea "x"
type input "1.64"
type input "0.99"
type input "18.51"
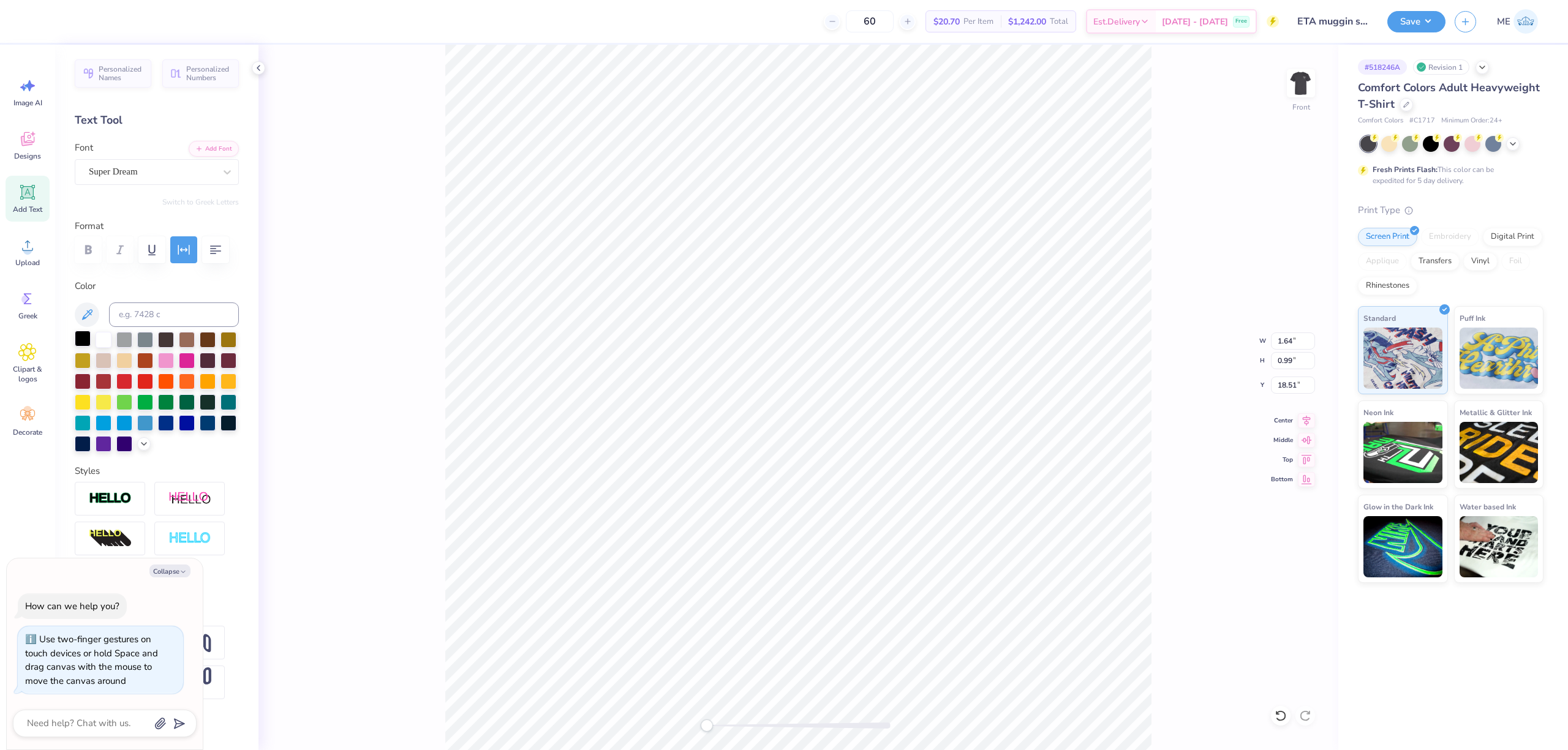
click at [77, 347] on div at bounding box center [82, 338] width 16 height 16
click at [422, 449] on div "Front W 1.64 1.64 " H 0.99 0.99 " Y 18.51 18.51 " Center Middle Top Bottom" at bounding box center [798, 397] width 1079 height 705
click at [123, 174] on div "Super Dream" at bounding box center [152, 172] width 129 height 19
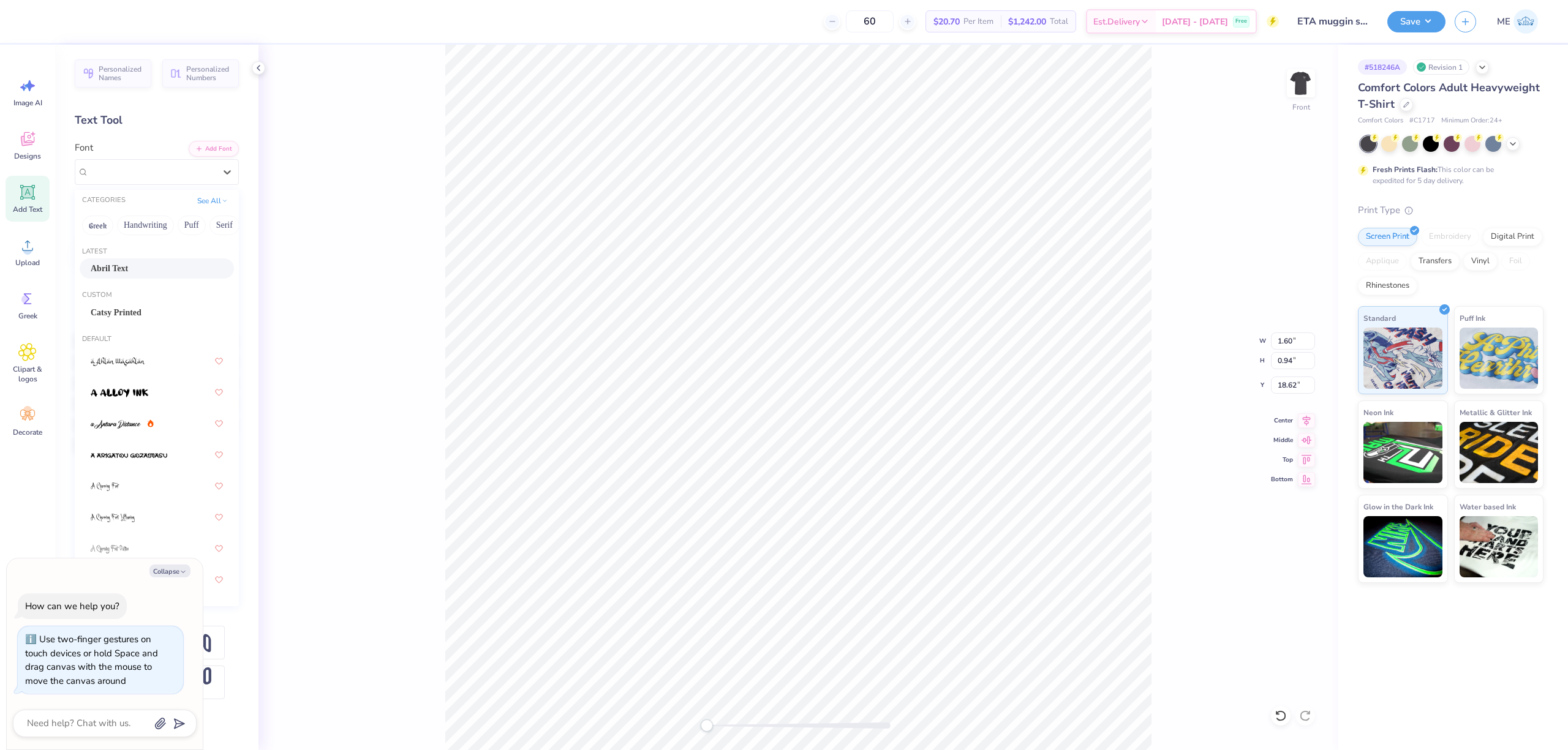
click at [112, 272] on span "Abril Text" at bounding box center [109, 269] width 37 height 13
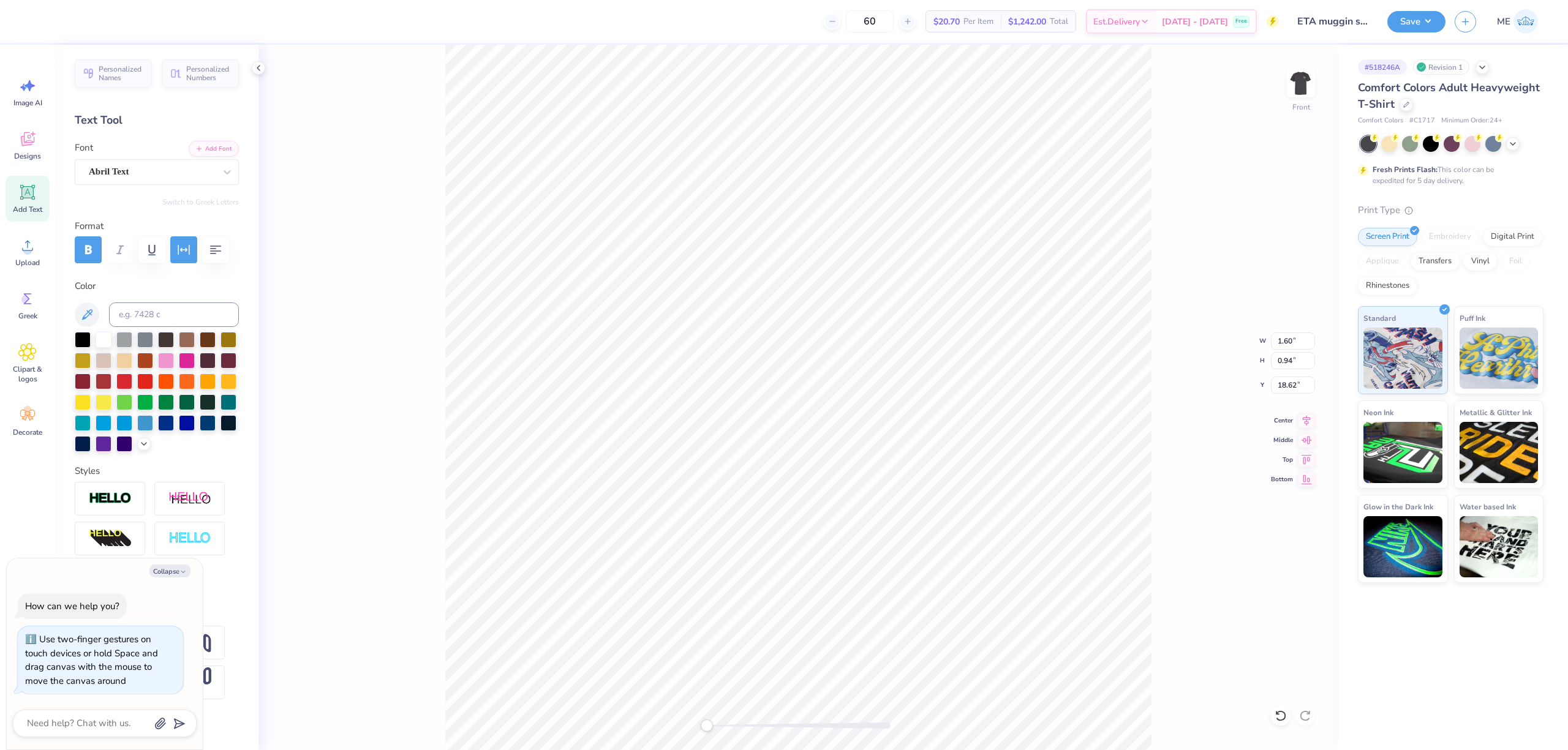
type textarea "x"
type input "1.29"
type input "0.51"
type input "18.03"
click at [110, 170] on div "Super Dream" at bounding box center [152, 172] width 129 height 19
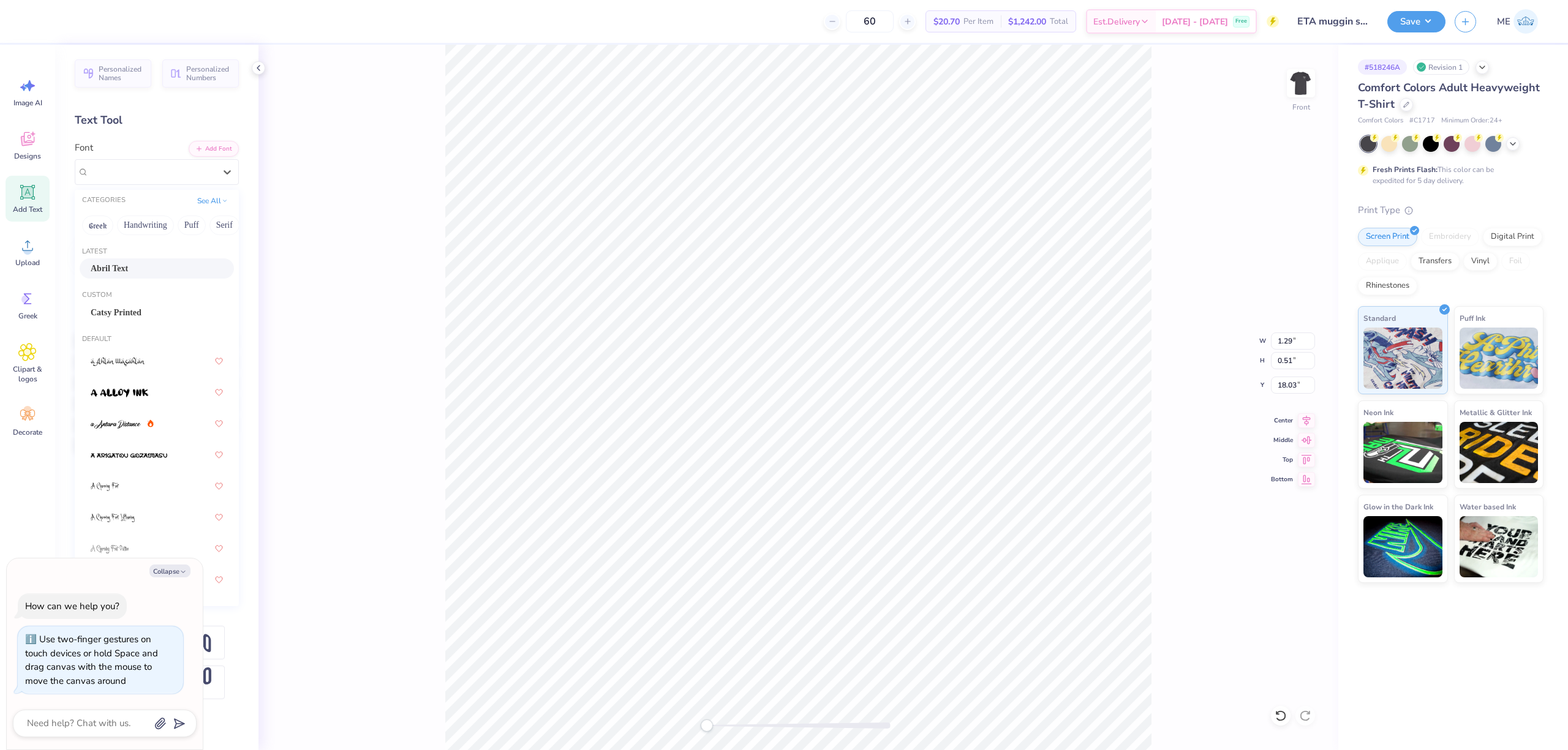
click at [141, 266] on div "Abril Text" at bounding box center [156, 269] width 132 height 13
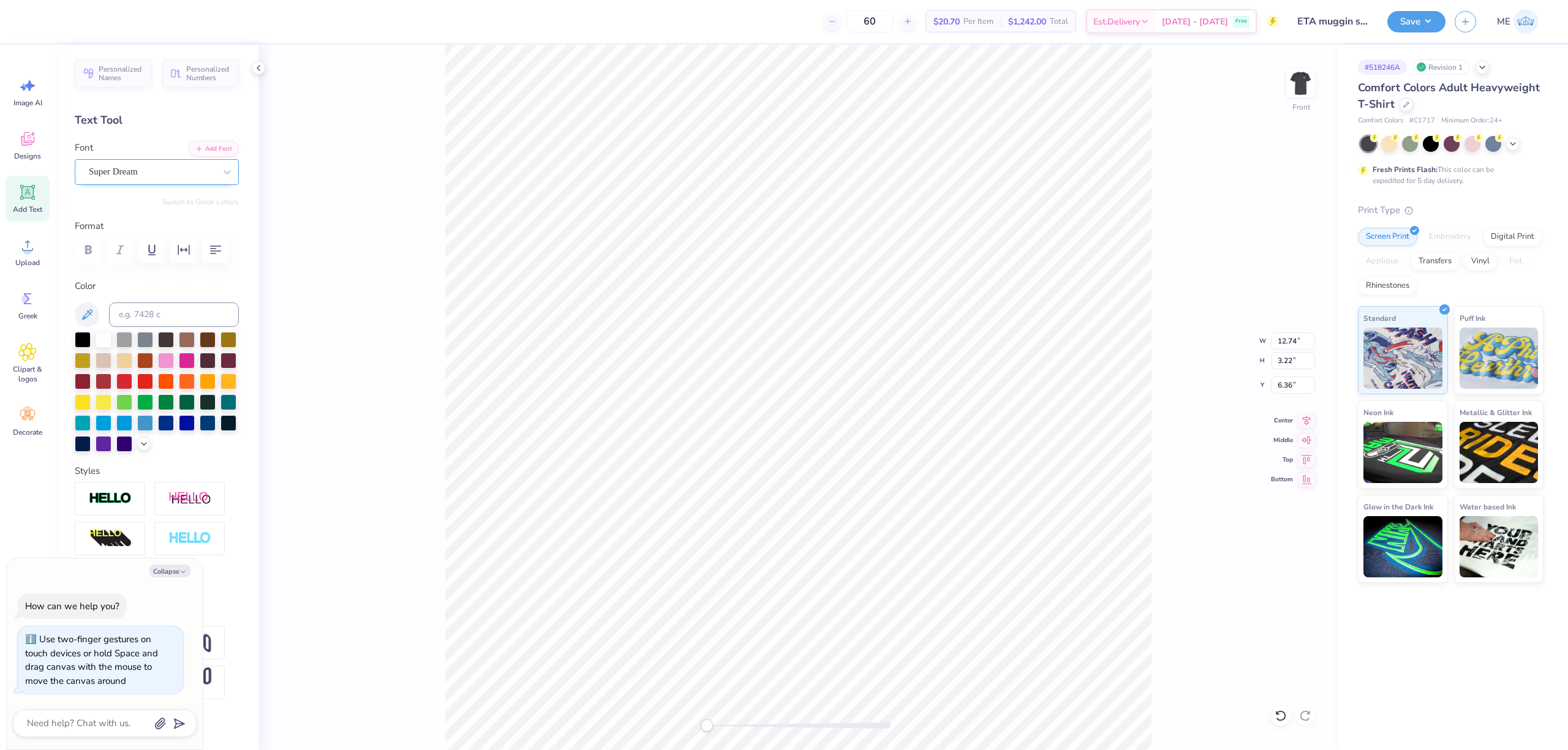
click at [132, 173] on div "Super Dream" at bounding box center [152, 172] width 129 height 19
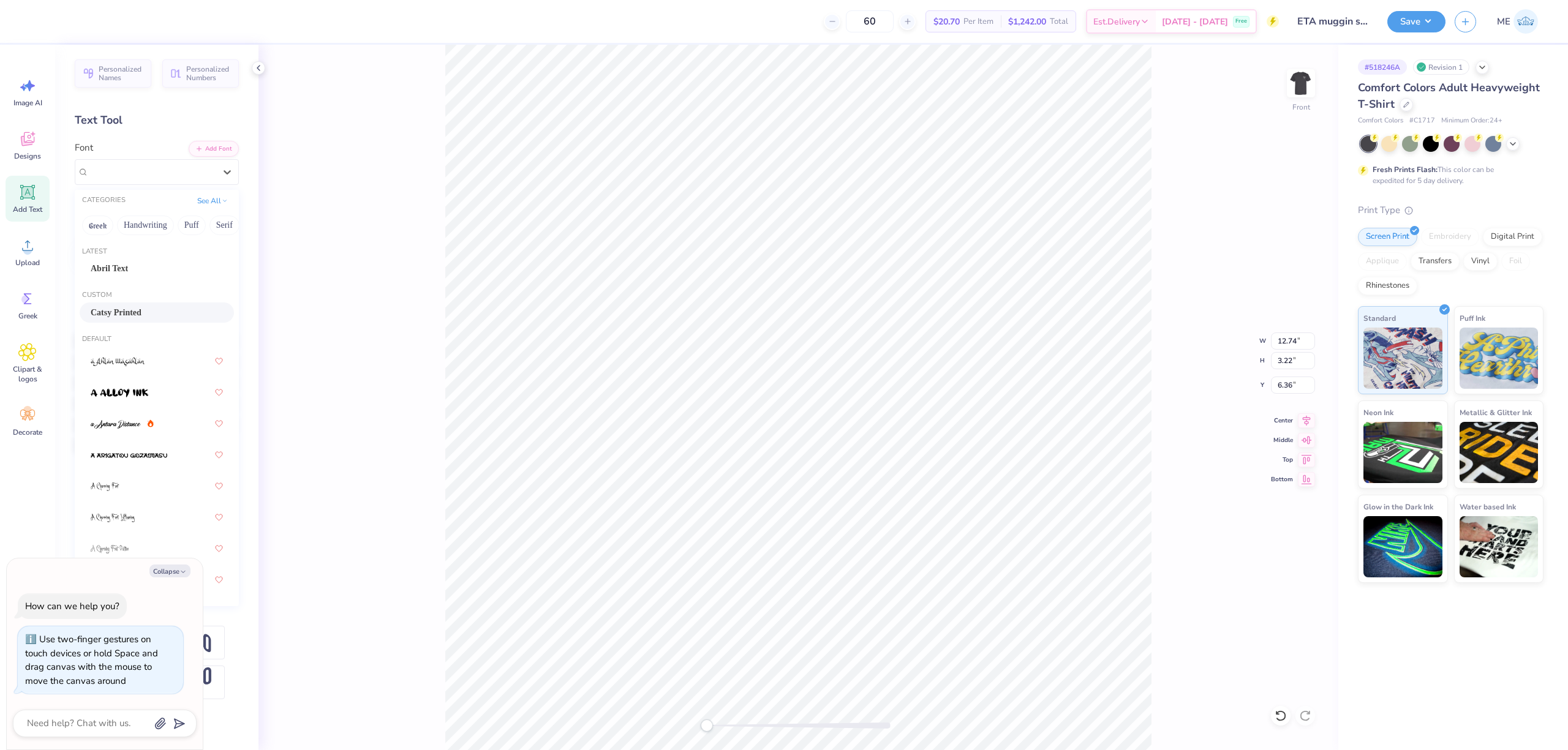
click at [121, 308] on span "Catsy Printed" at bounding box center [116, 312] width 51 height 13
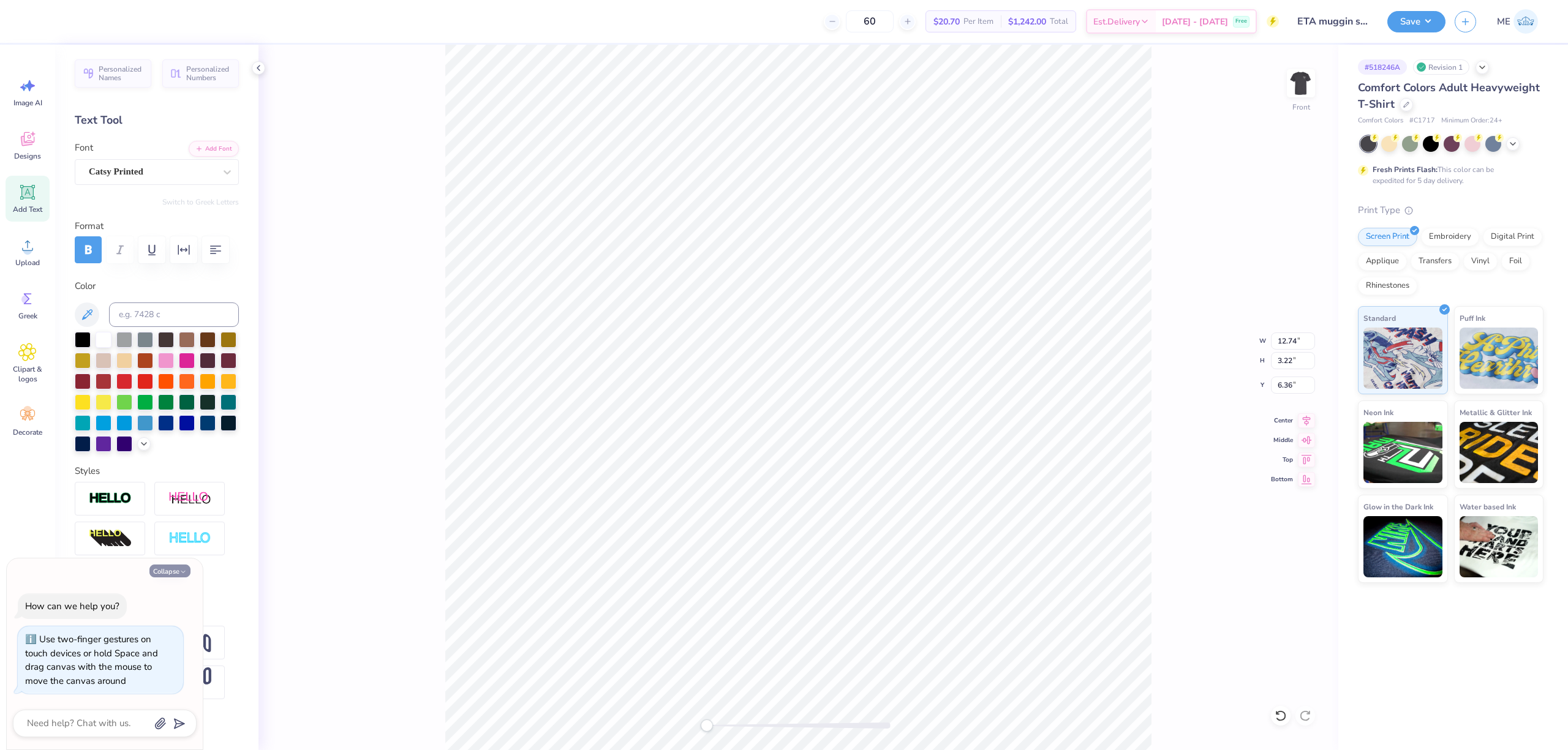
click at [177, 572] on button "Collapse" at bounding box center [170, 571] width 41 height 13
type textarea "x"
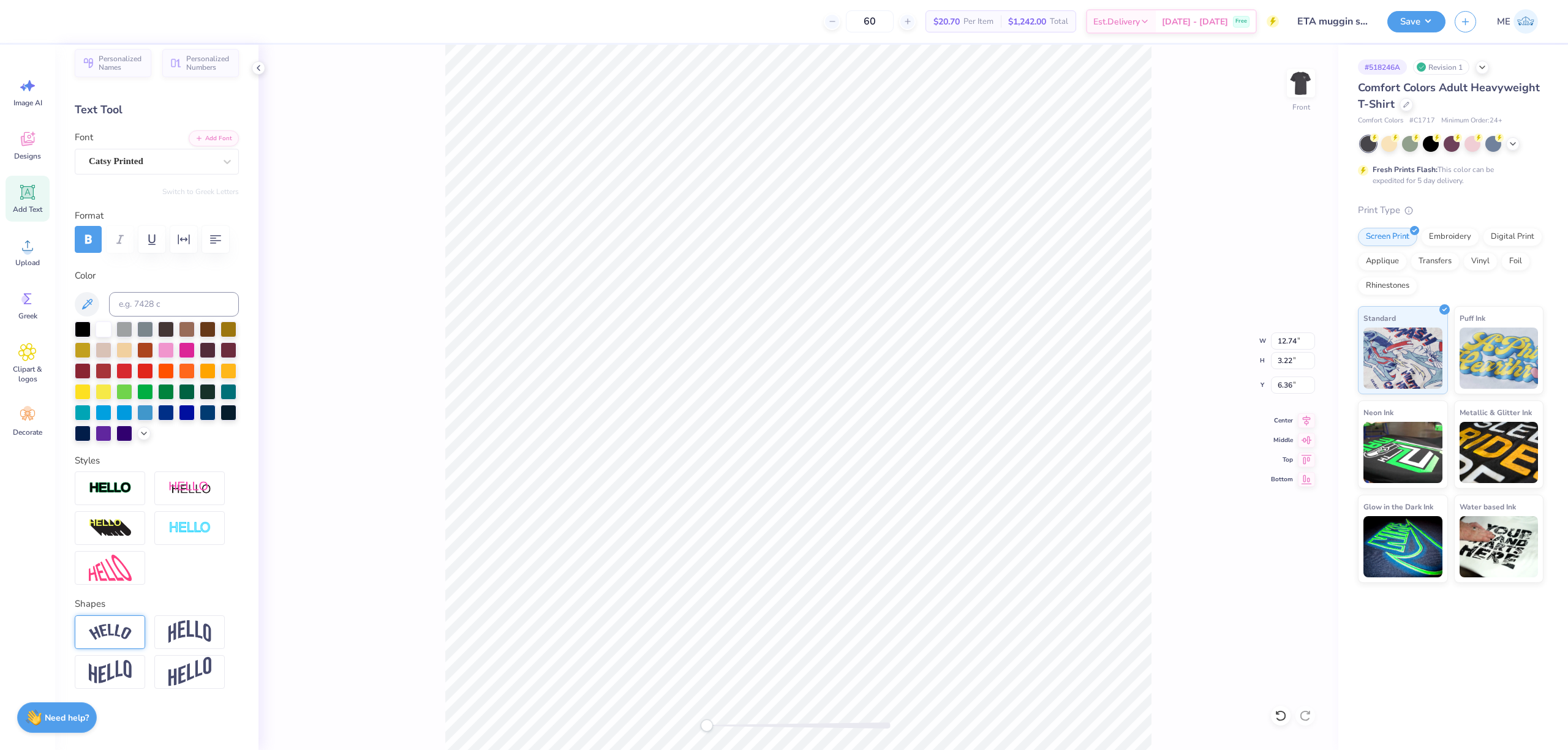
scroll to position [64, 0]
click at [122, 629] on img at bounding box center [110, 632] width 43 height 16
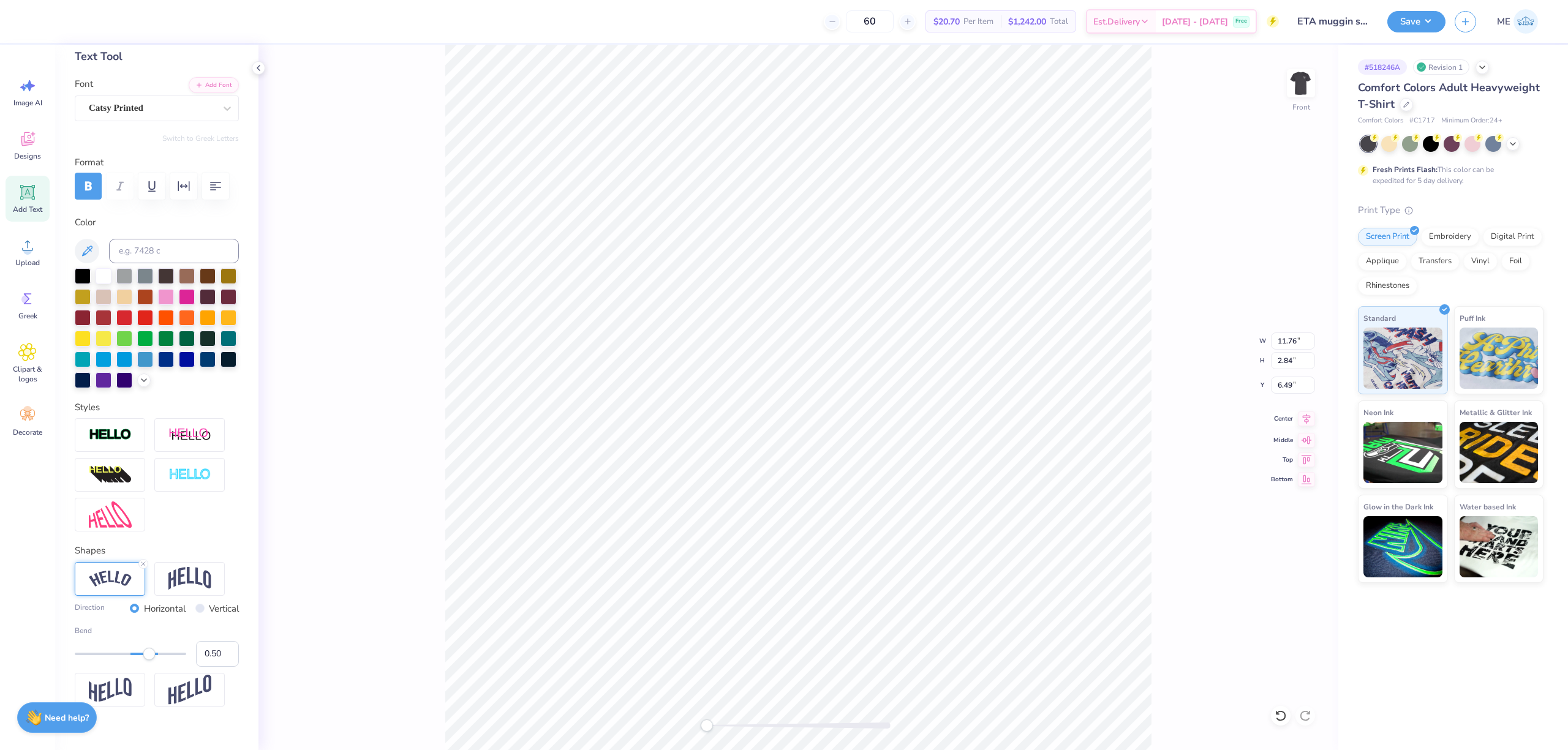
click at [1306, 417] on icon at bounding box center [1306, 418] width 8 height 10
type input "8.90"
type input "11.28"
type input "9.86"
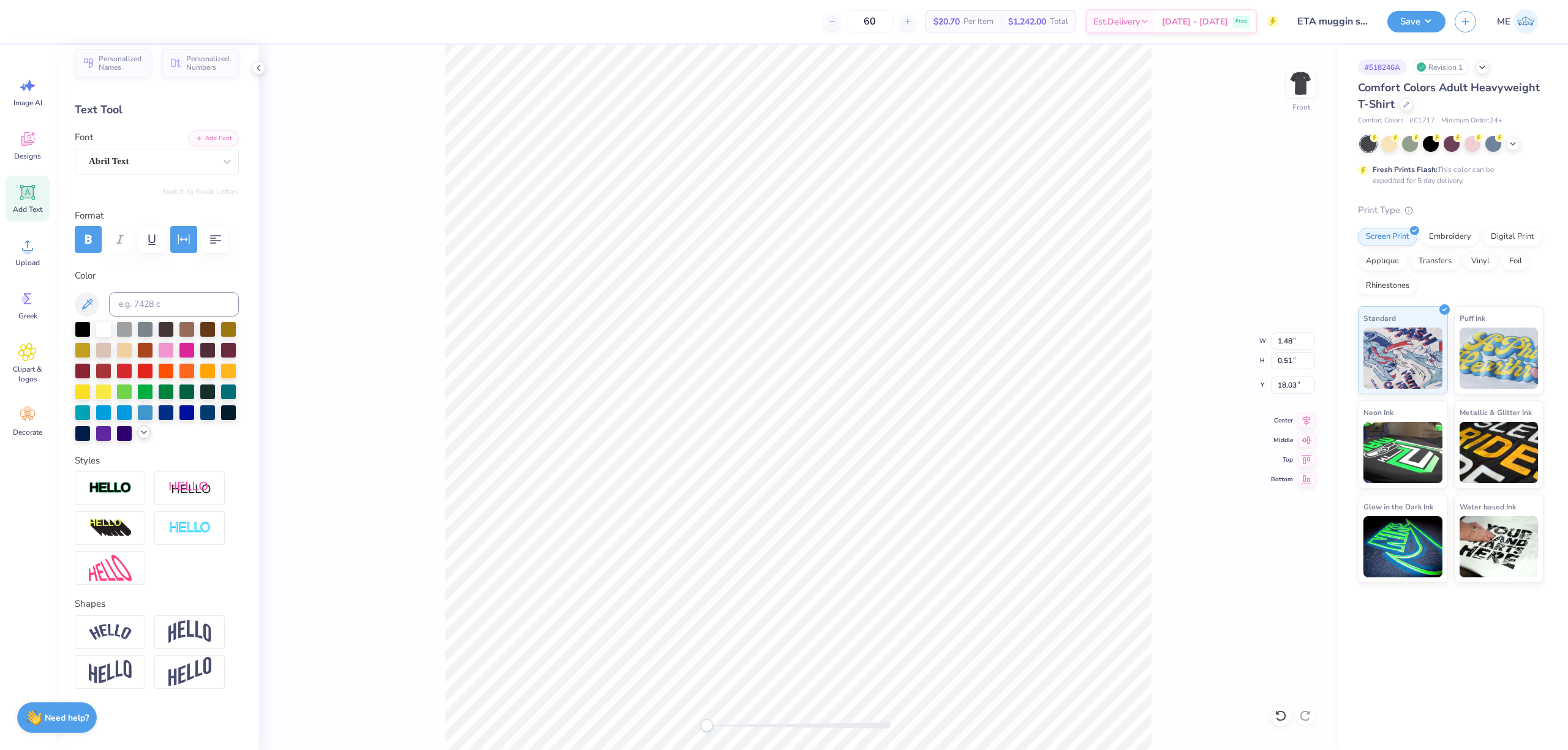
click at [142, 431] on polyline at bounding box center [143, 432] width 5 height 3
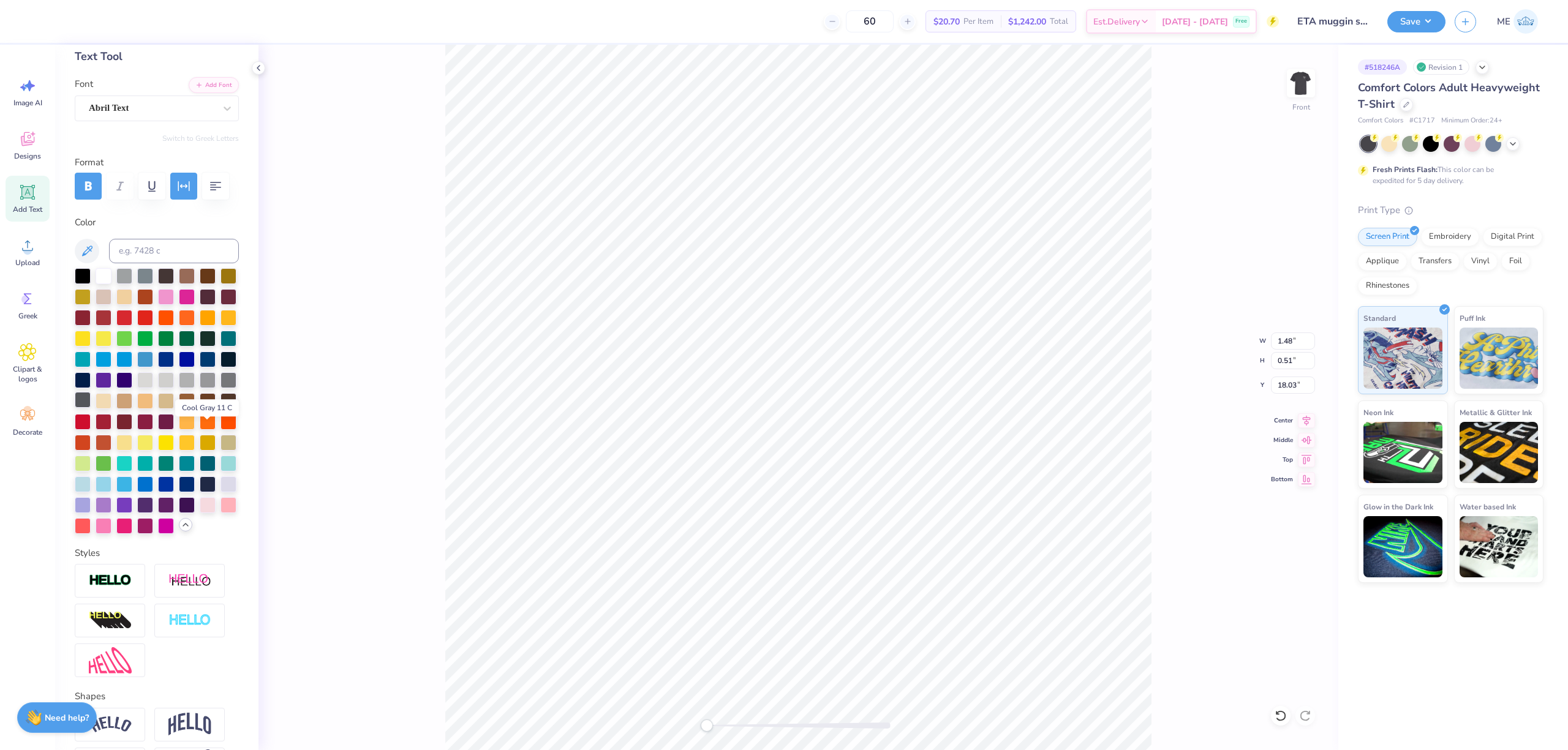
click at [90, 408] on div at bounding box center [82, 399] width 16 height 16
click at [836, 615] on li "Group" at bounding box center [853, 613] width 96 height 24
click at [1290, 341] on input "11.76" at bounding box center [1292, 341] width 44 height 17
type input "12.00"
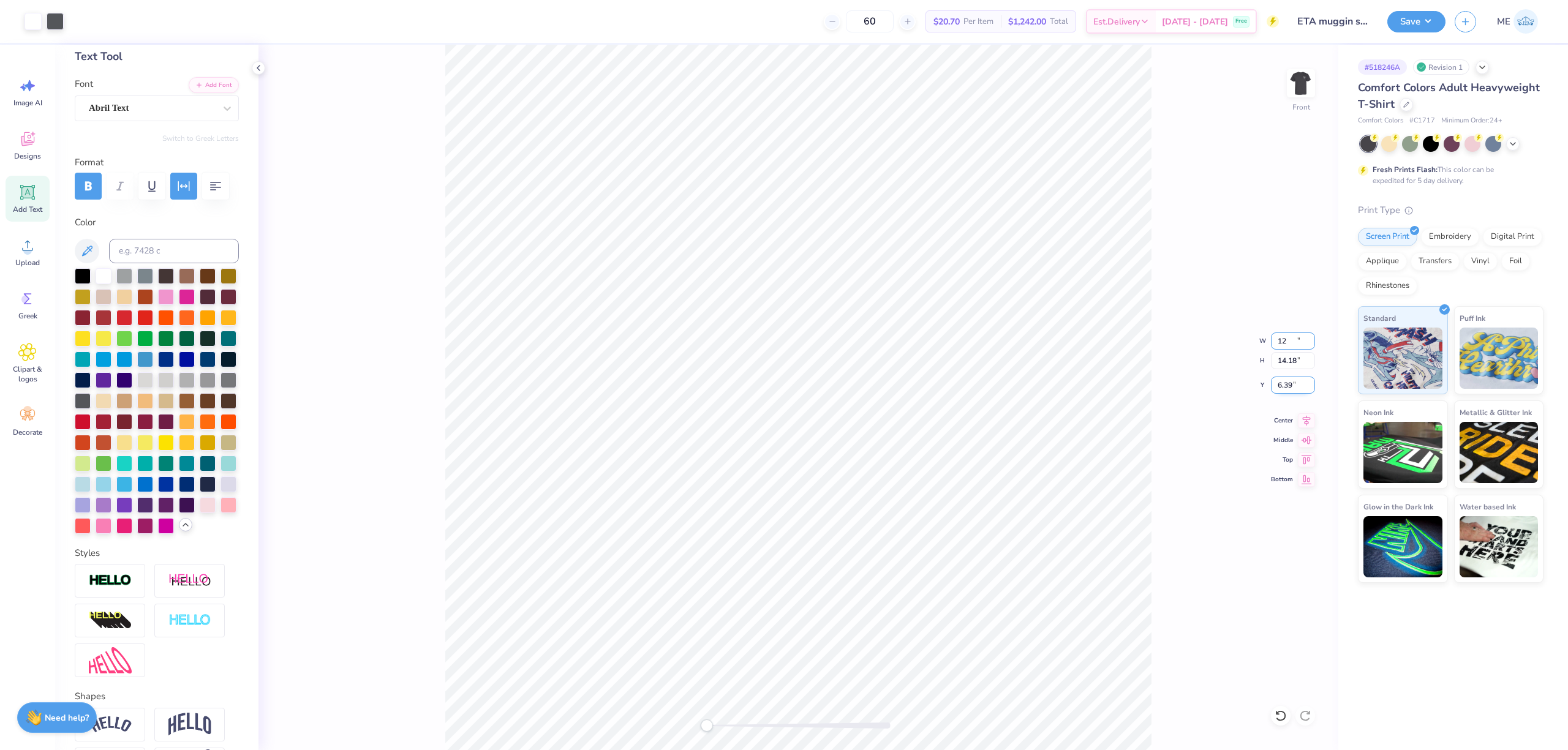
type input "14.18"
click at [1297, 383] on input "6.39" at bounding box center [1292, 385] width 44 height 17
type input "3.00"
click at [1304, 416] on icon at bounding box center [1306, 419] width 17 height 15
click at [1398, 25] on button "Save" at bounding box center [1416, 19] width 58 height 21
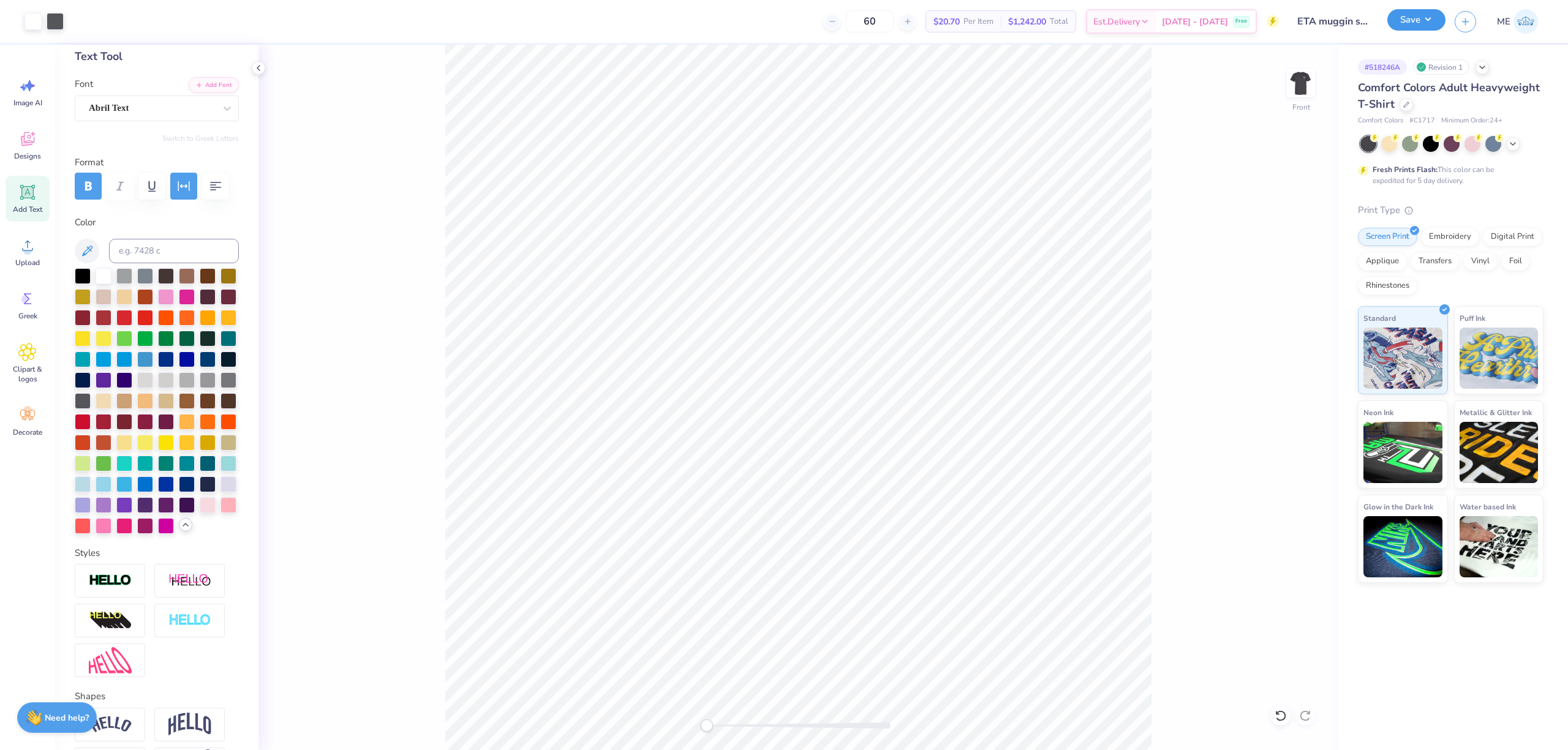
click at [1428, 20] on button "Save" at bounding box center [1416, 19] width 58 height 21
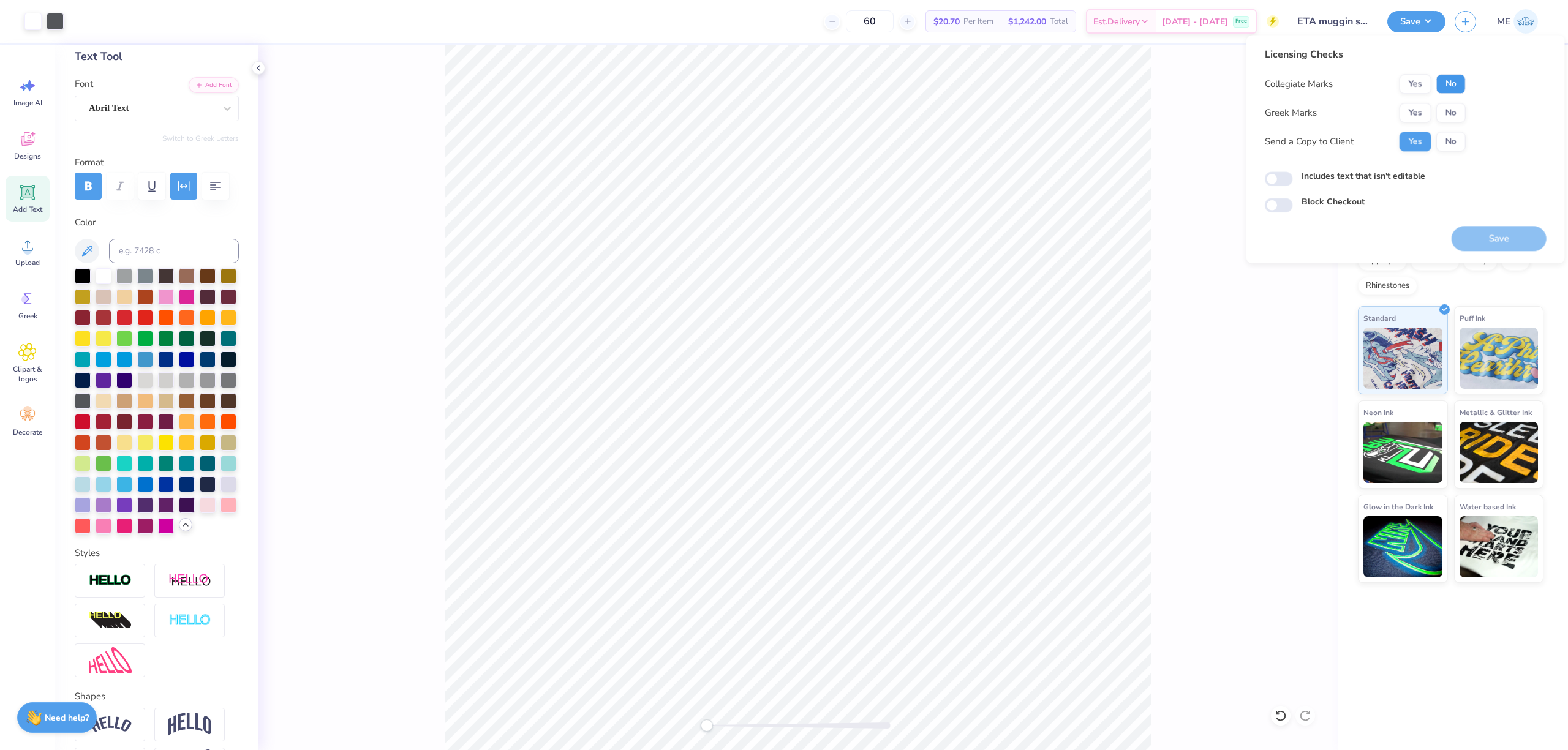
click at [1448, 82] on button "No" at bounding box center [1450, 83] width 29 height 19
click at [1451, 111] on button "No" at bounding box center [1450, 112] width 29 height 19
click at [1279, 179] on input "Includes text that isn't editable" at bounding box center [1279, 179] width 28 height 15
checkbox input "true"
click at [1485, 237] on button "Save" at bounding box center [1499, 238] width 95 height 25
